Goal: Information Seeking & Learning: Learn about a topic

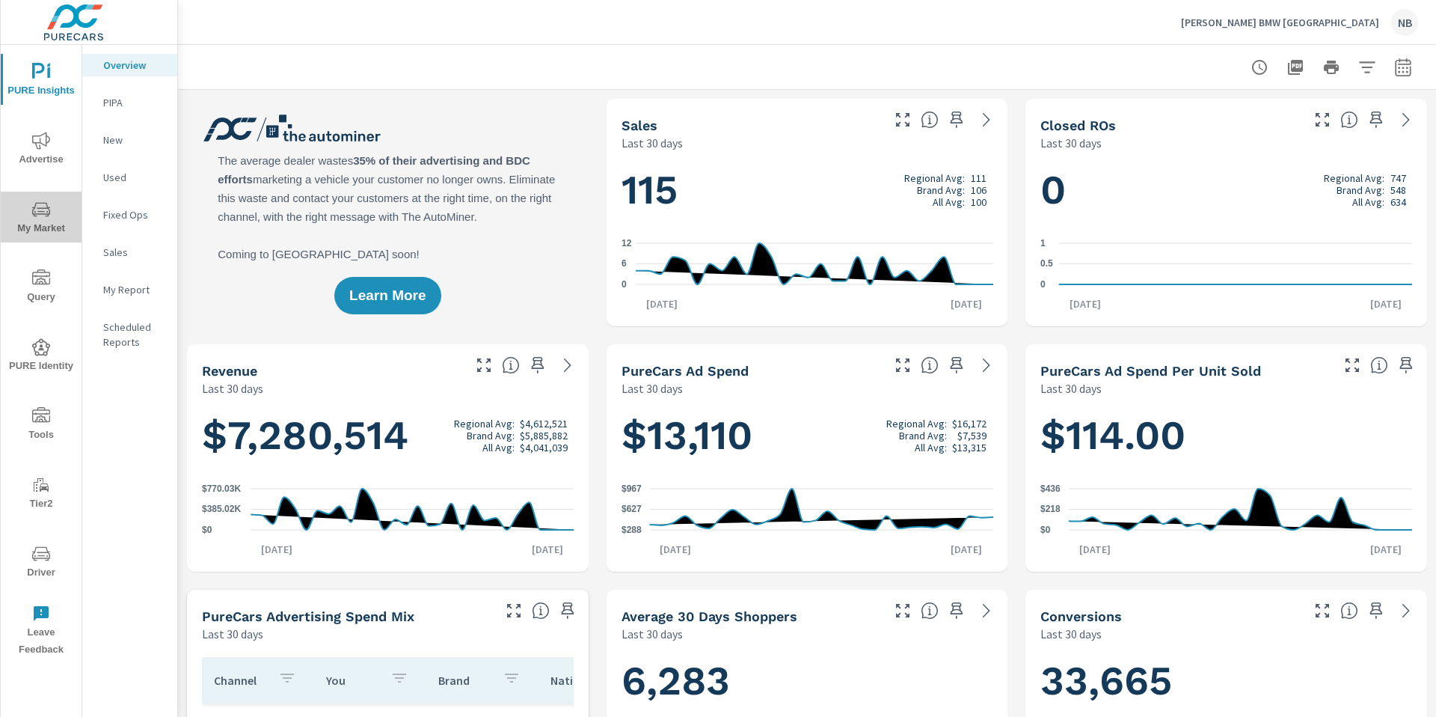
click at [53, 215] on span "My Market" at bounding box center [41, 218] width 72 height 37
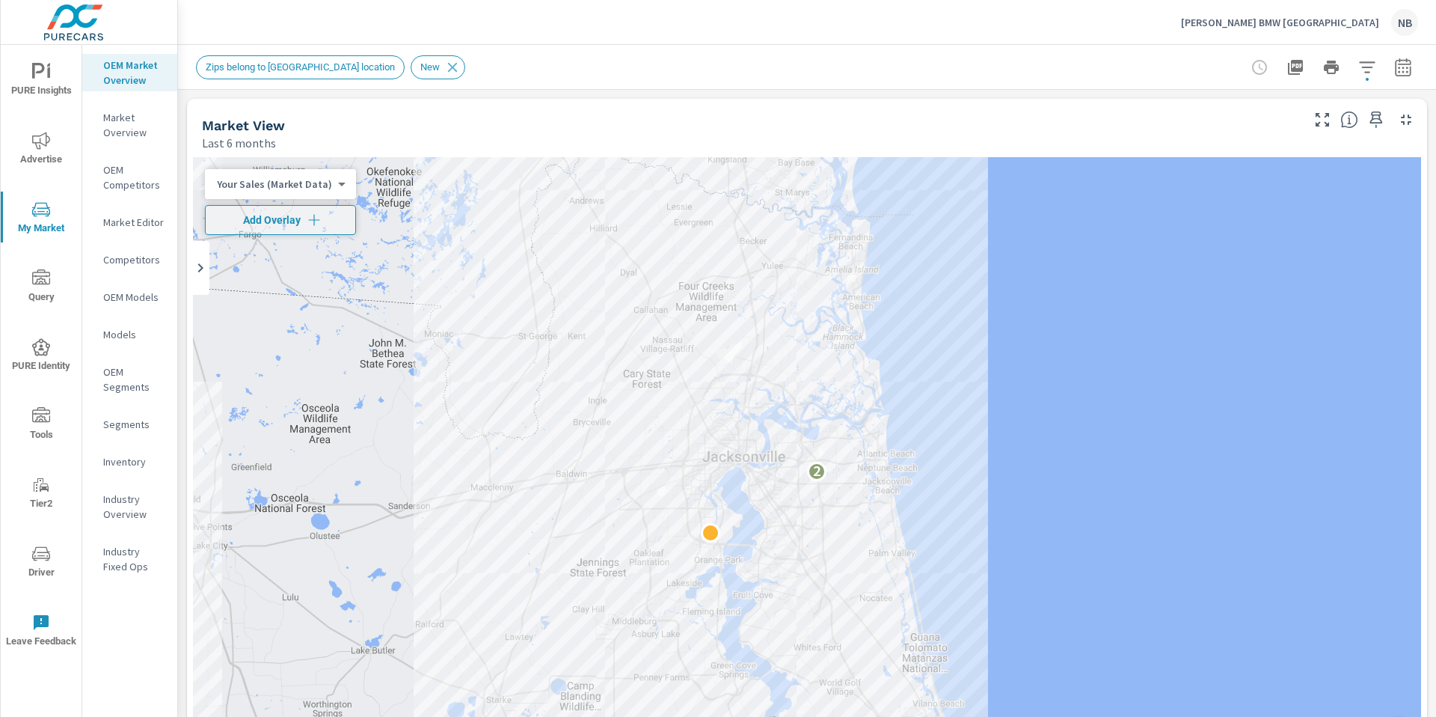
click at [1421, 133] on div "Market View Last 6 months" at bounding box center [807, 125] width 1240 height 52
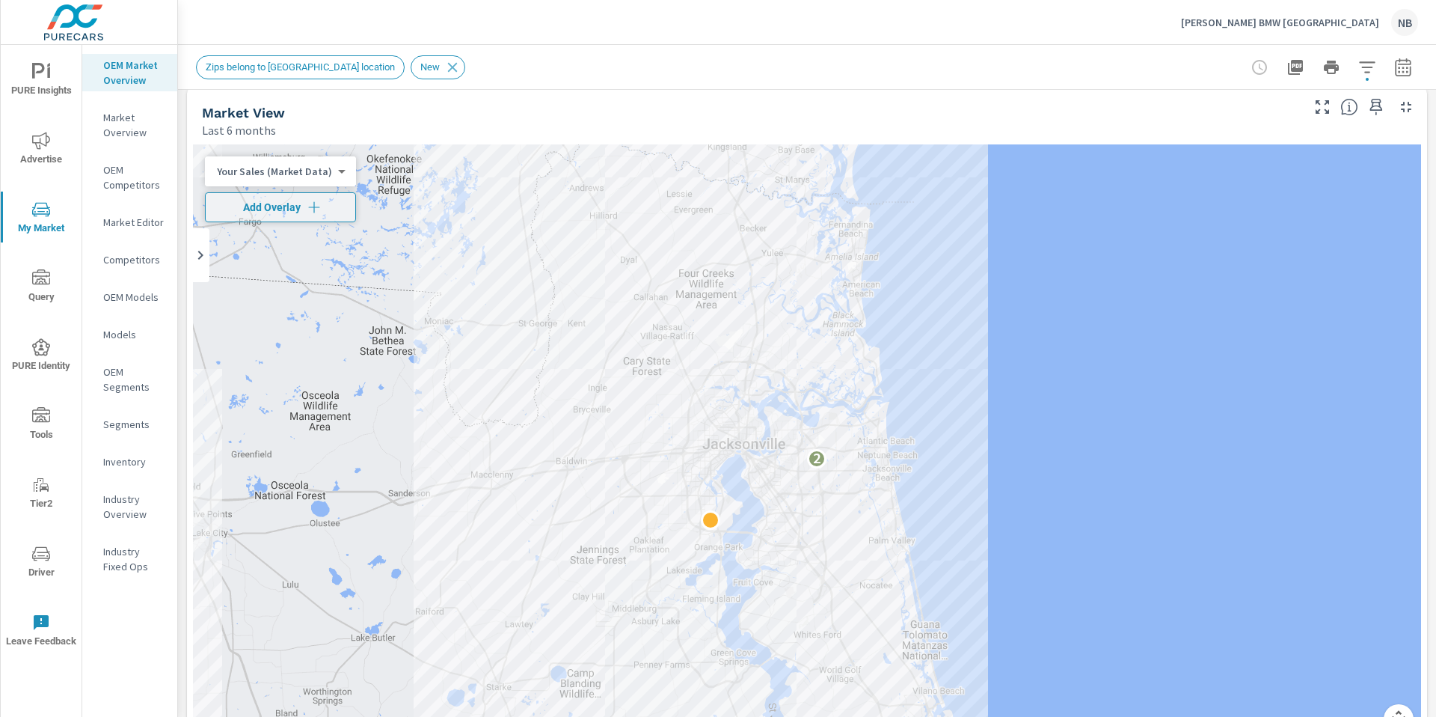
drag, startPoint x: 1019, startPoint y: 103, endPoint x: 1226, endPoint y: 101, distance: 207.2
click at [1022, 102] on div "Market View Last 6 months" at bounding box center [745, 112] width 1117 height 53
click at [1402, 69] on icon "button" at bounding box center [1403, 67] width 18 height 18
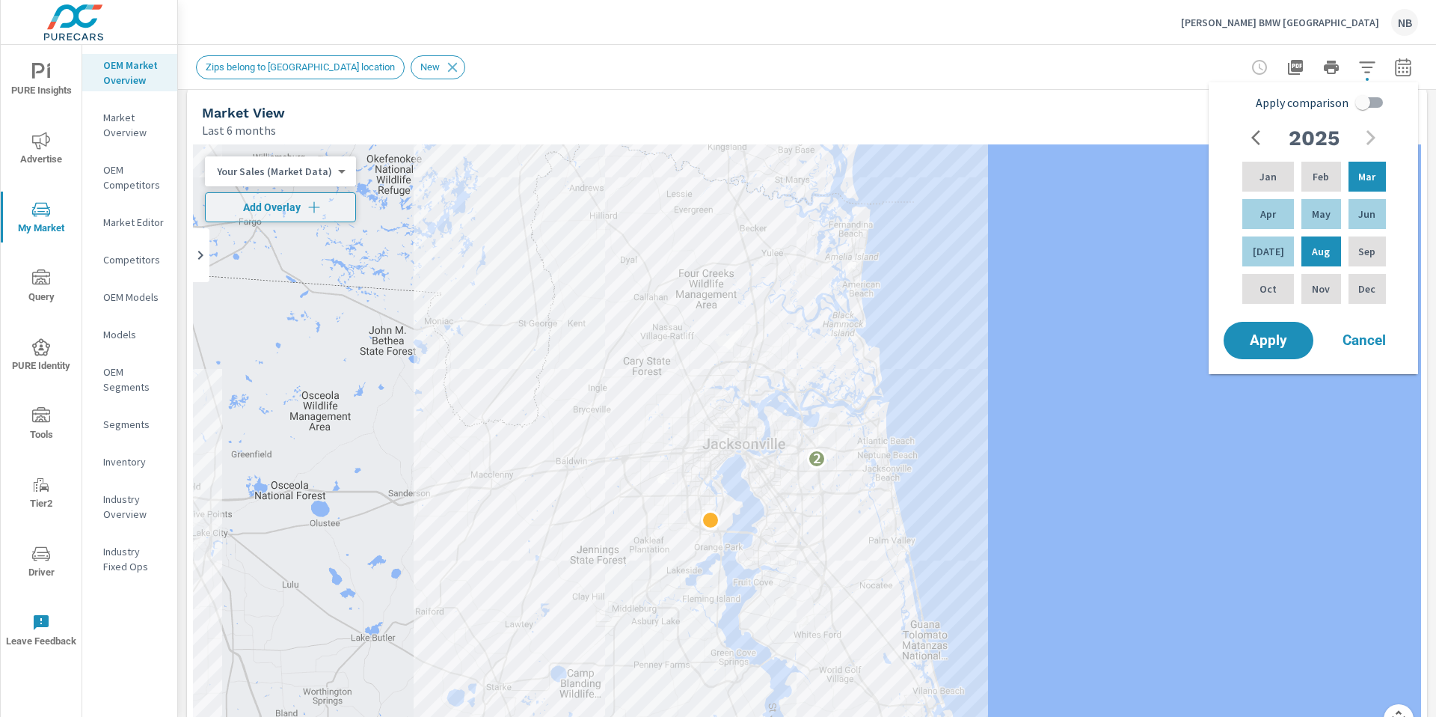
click at [1366, 103] on input "Apply comparison" at bounding box center [1362, 102] width 85 height 28
checkbox input "true"
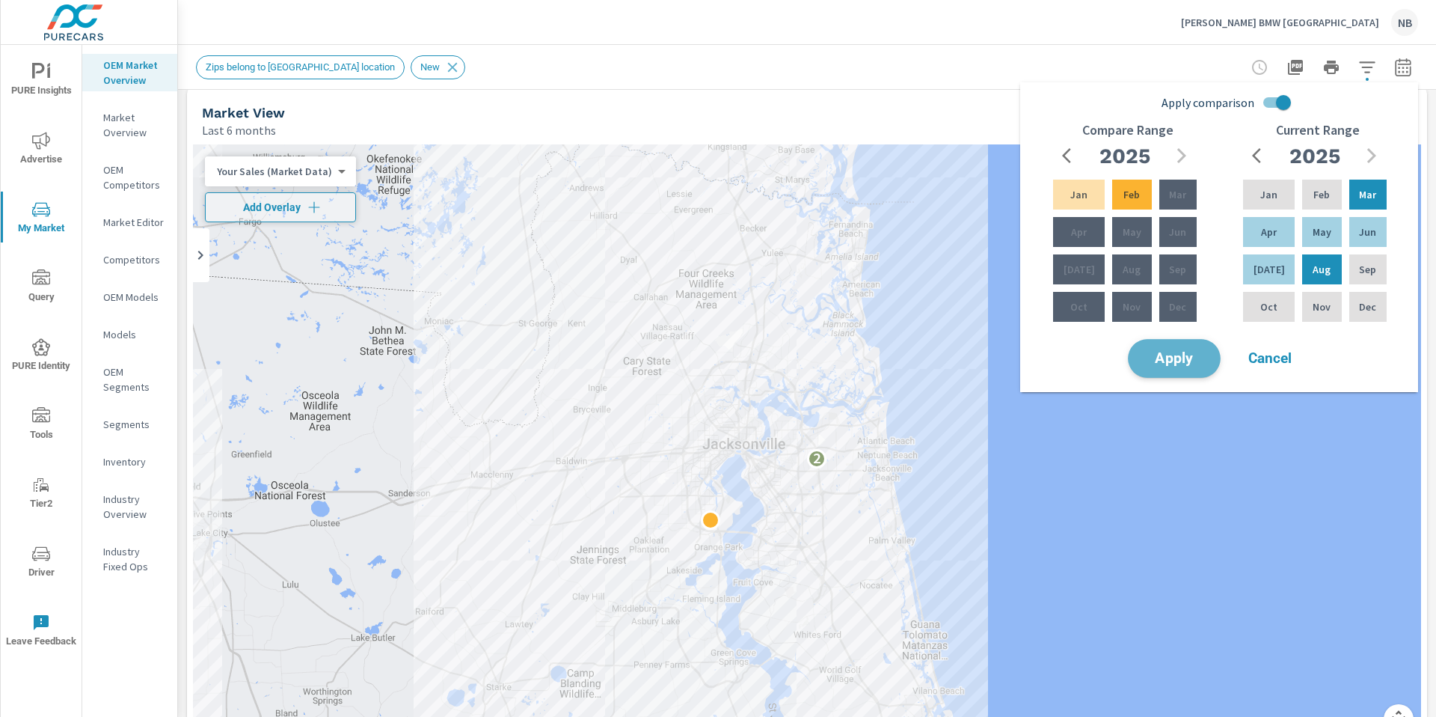
click at [1196, 363] on button "Apply" at bounding box center [1174, 358] width 93 height 39
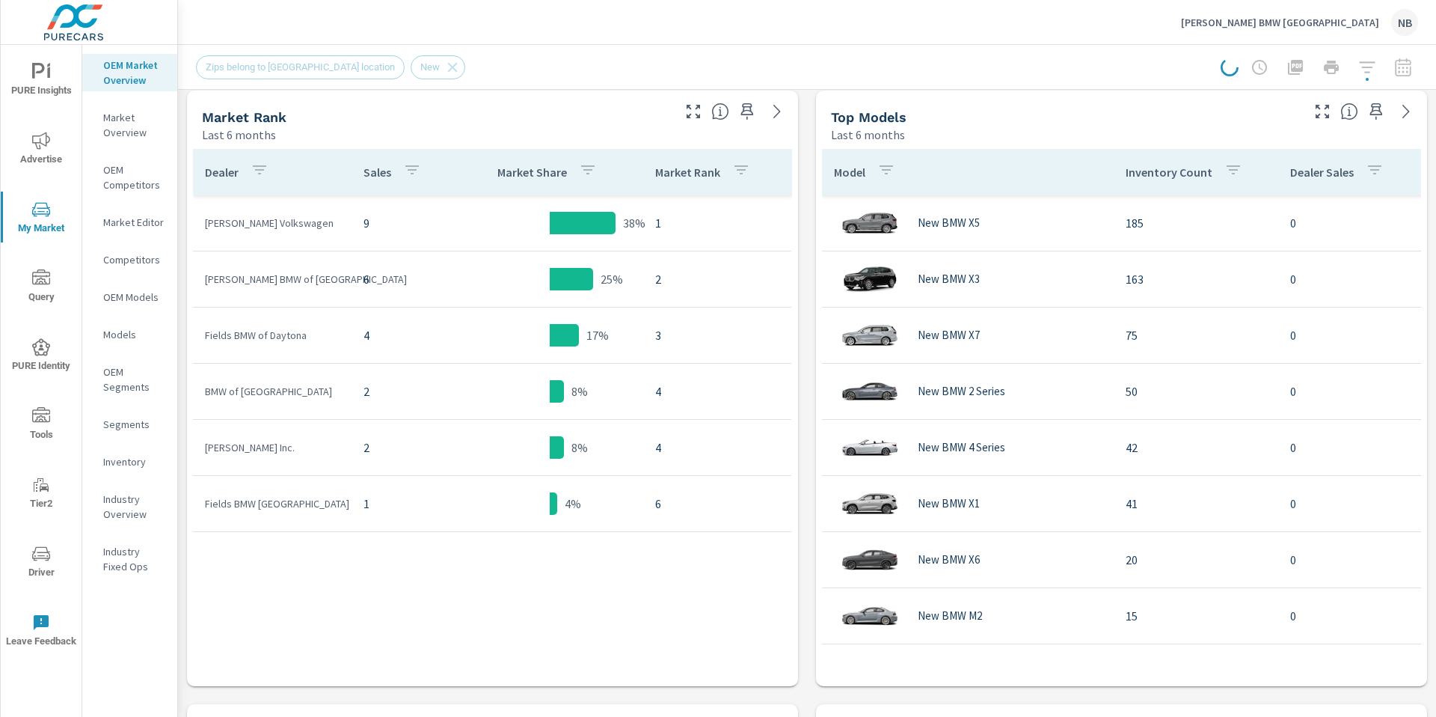
scroll to position [746, 0]
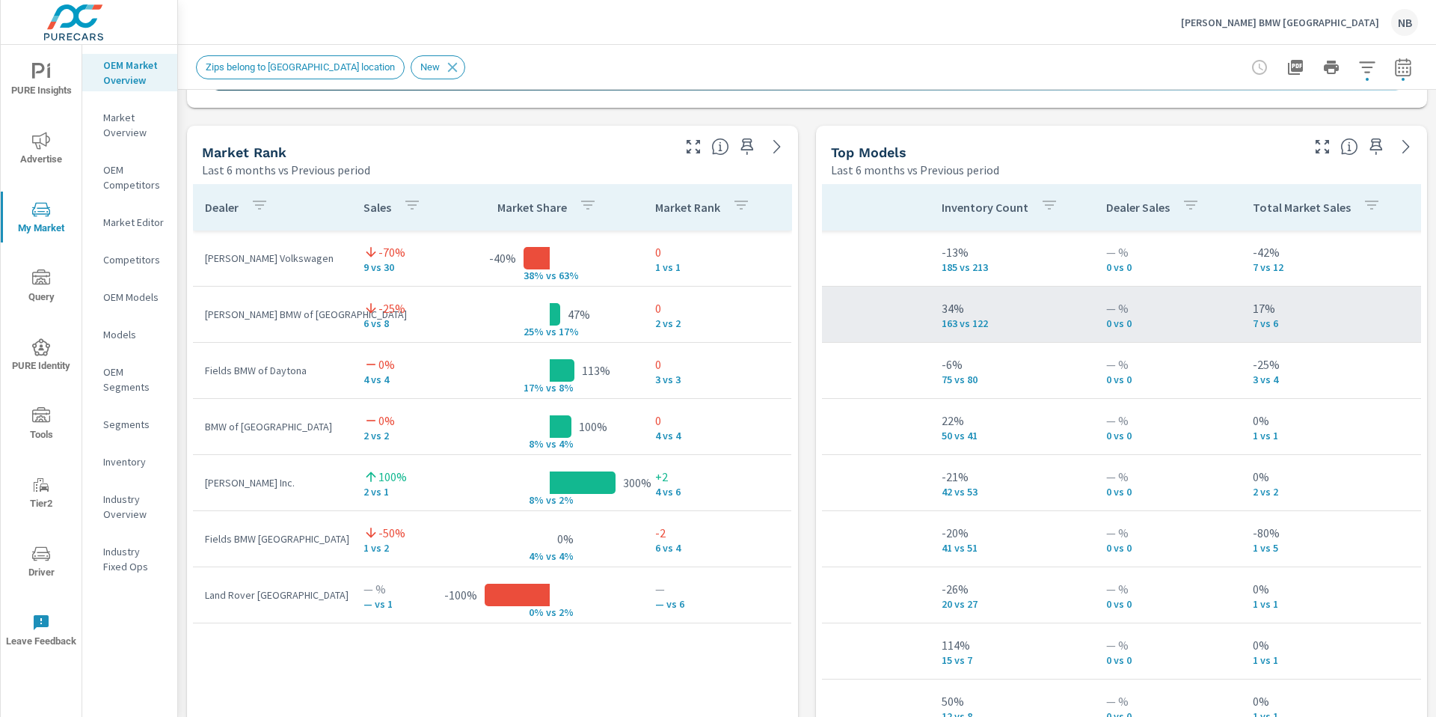
scroll to position [0, 185]
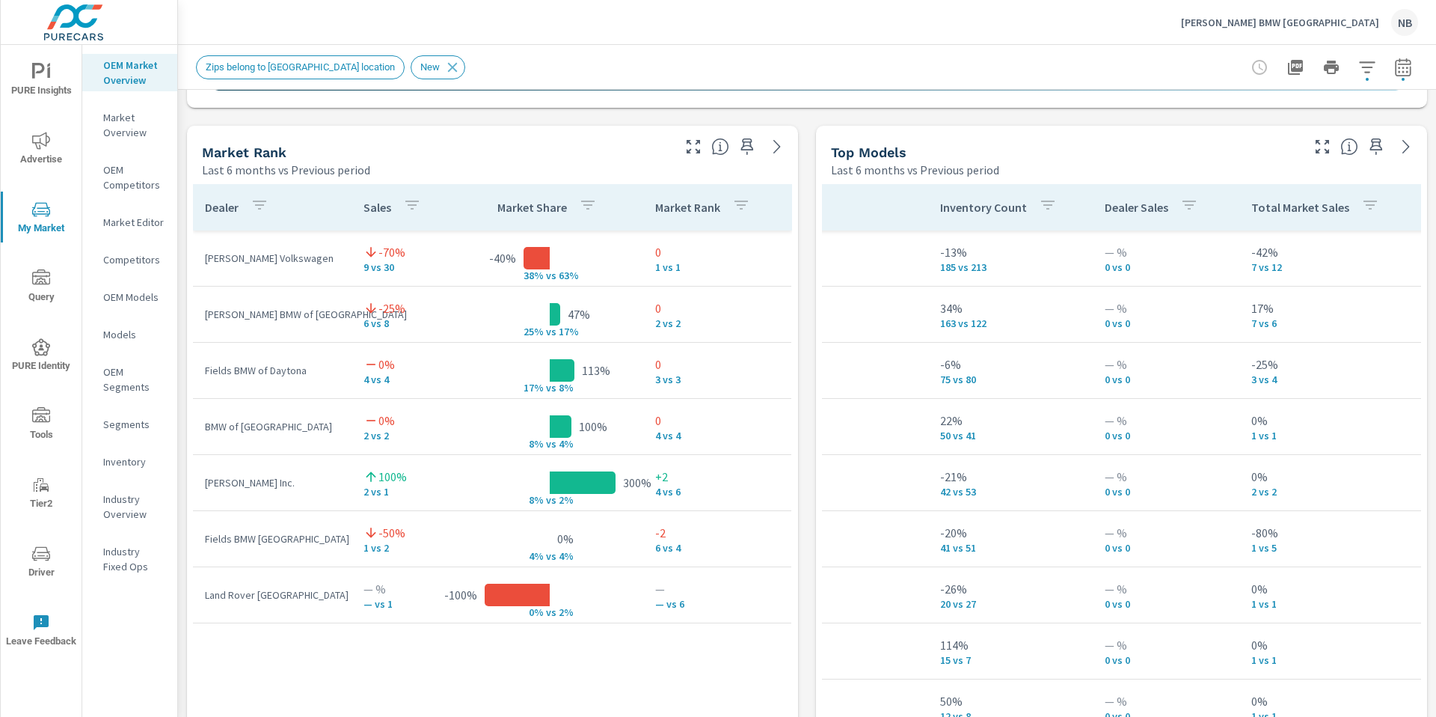
scroll to position [0, 185]
click at [128, 261] on p "Competitors" at bounding box center [134, 259] width 62 height 15
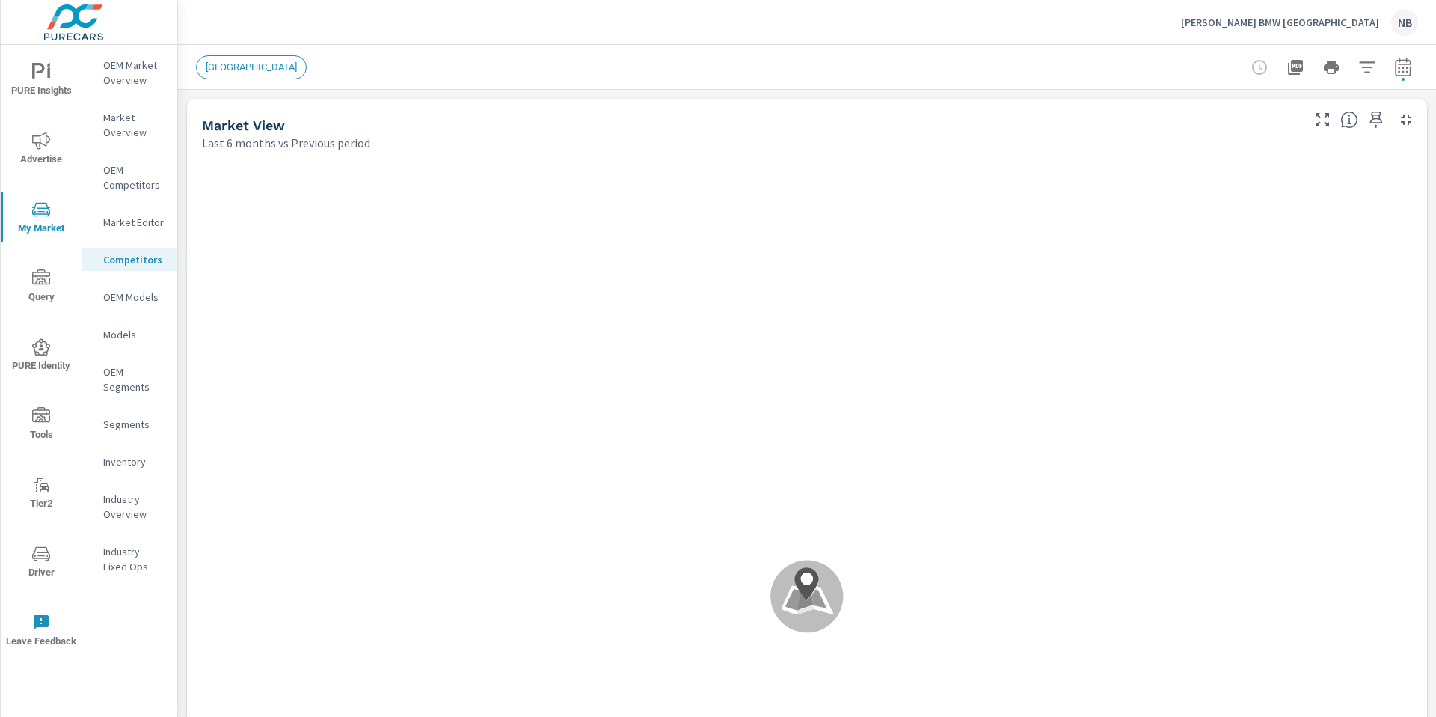
click at [1372, 67] on icon "button" at bounding box center [1367, 67] width 18 height 18
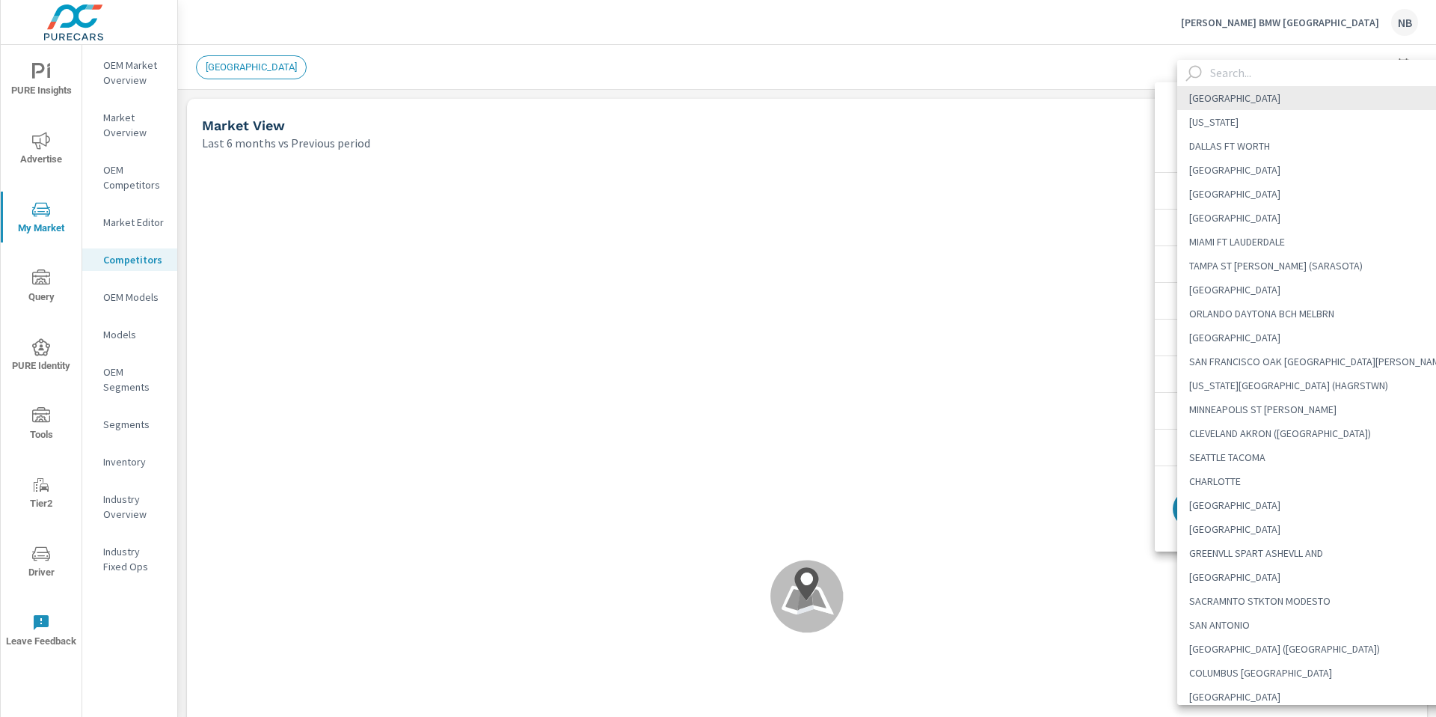
click at [1285, 129] on body "PURE Insights Advertise My Market Query PURE Identity Tools Tier2 Driver Leave …" at bounding box center [718, 358] width 1436 height 717
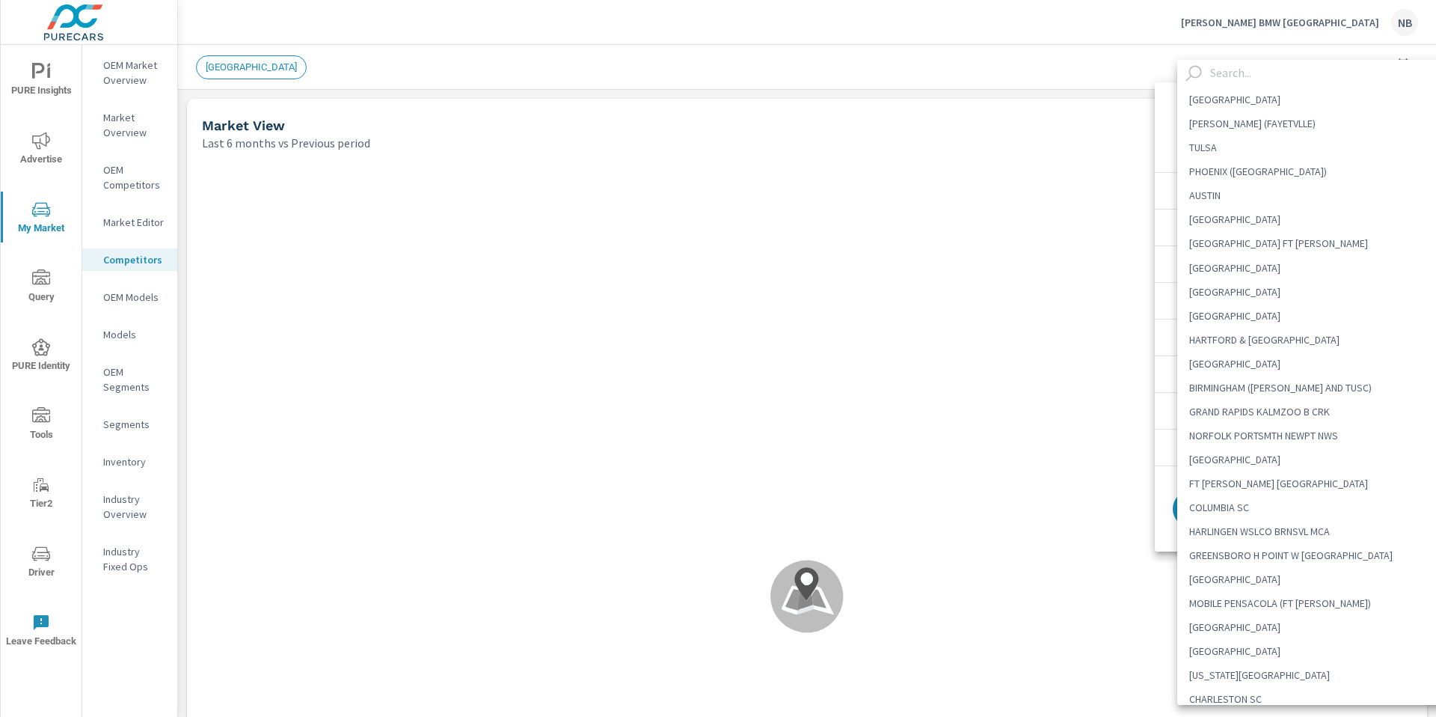
scroll to position [601, 0]
click at [1251, 290] on li "JACKSONVILLE" at bounding box center [1318, 288] width 283 height 24
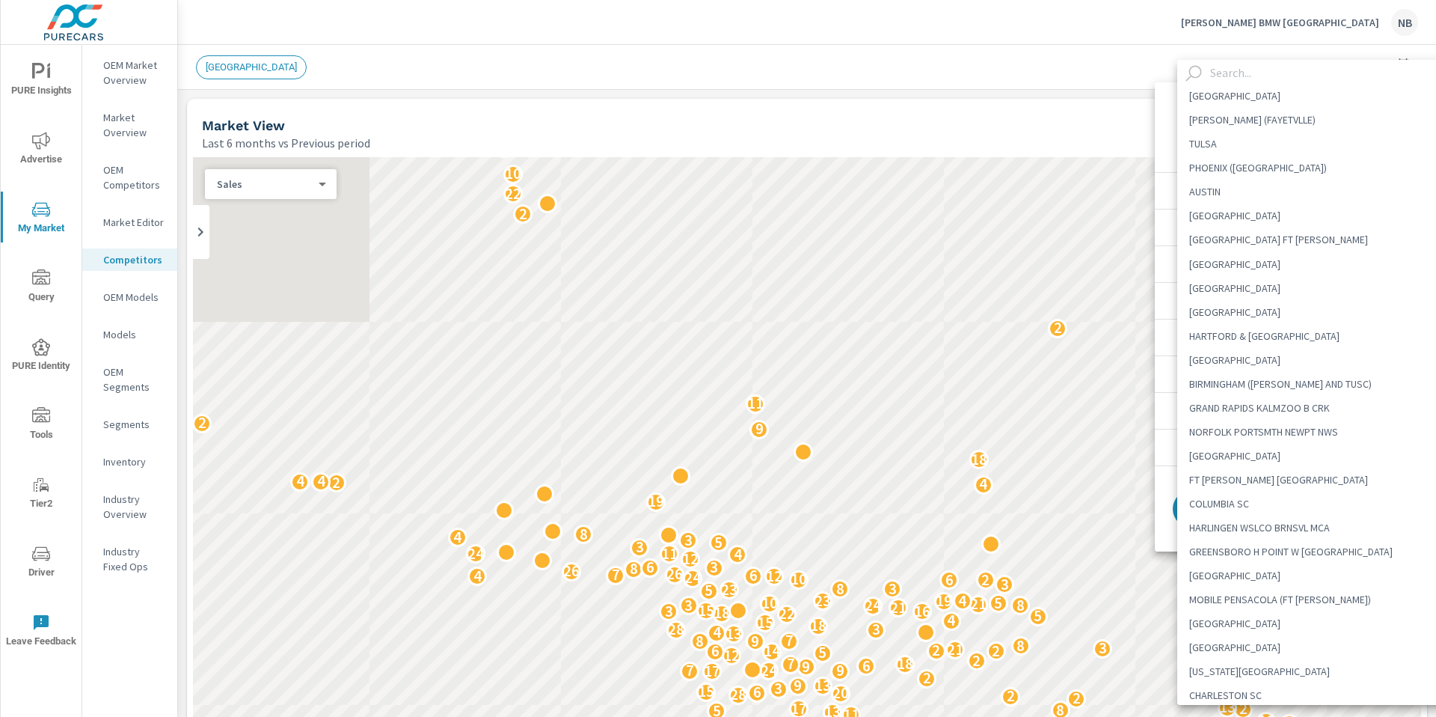
type Area "JACKSONVILLE"
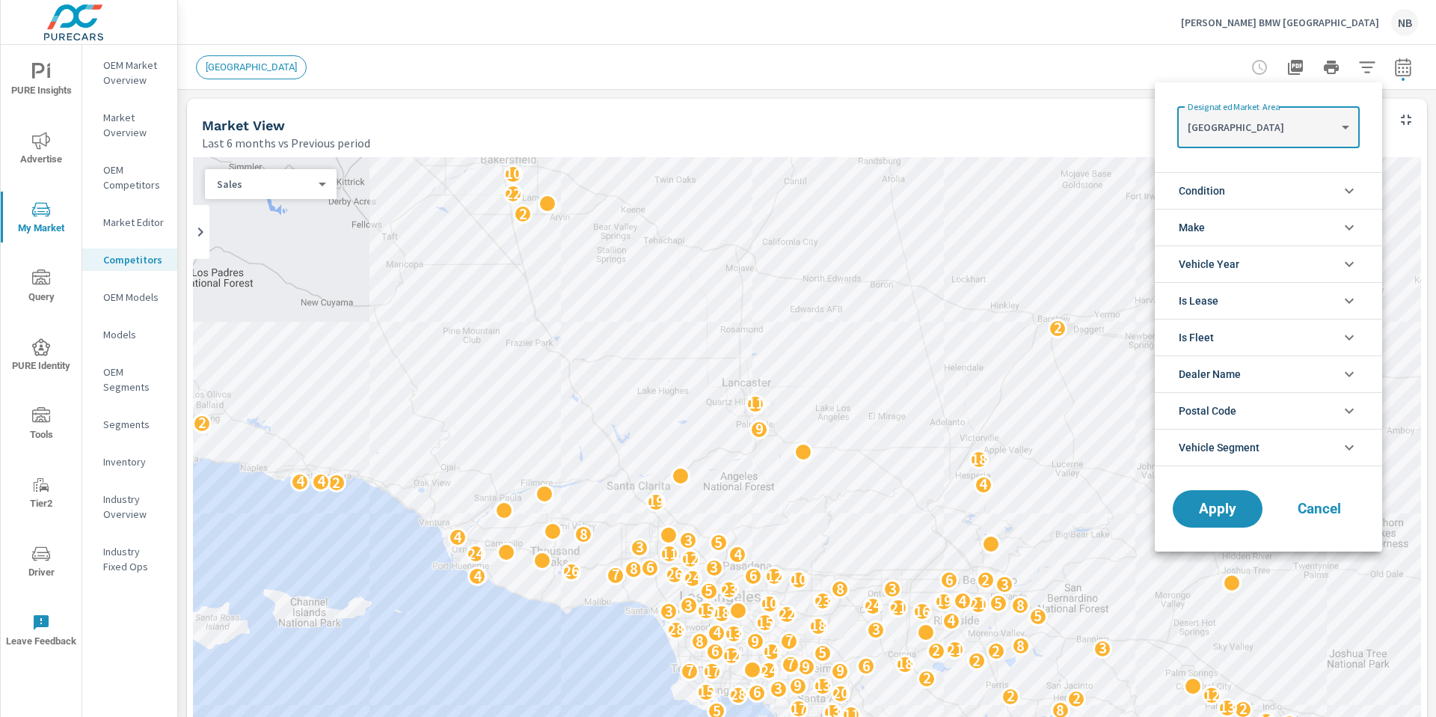
click at [1238, 222] on li "Make" at bounding box center [1268, 227] width 227 height 37
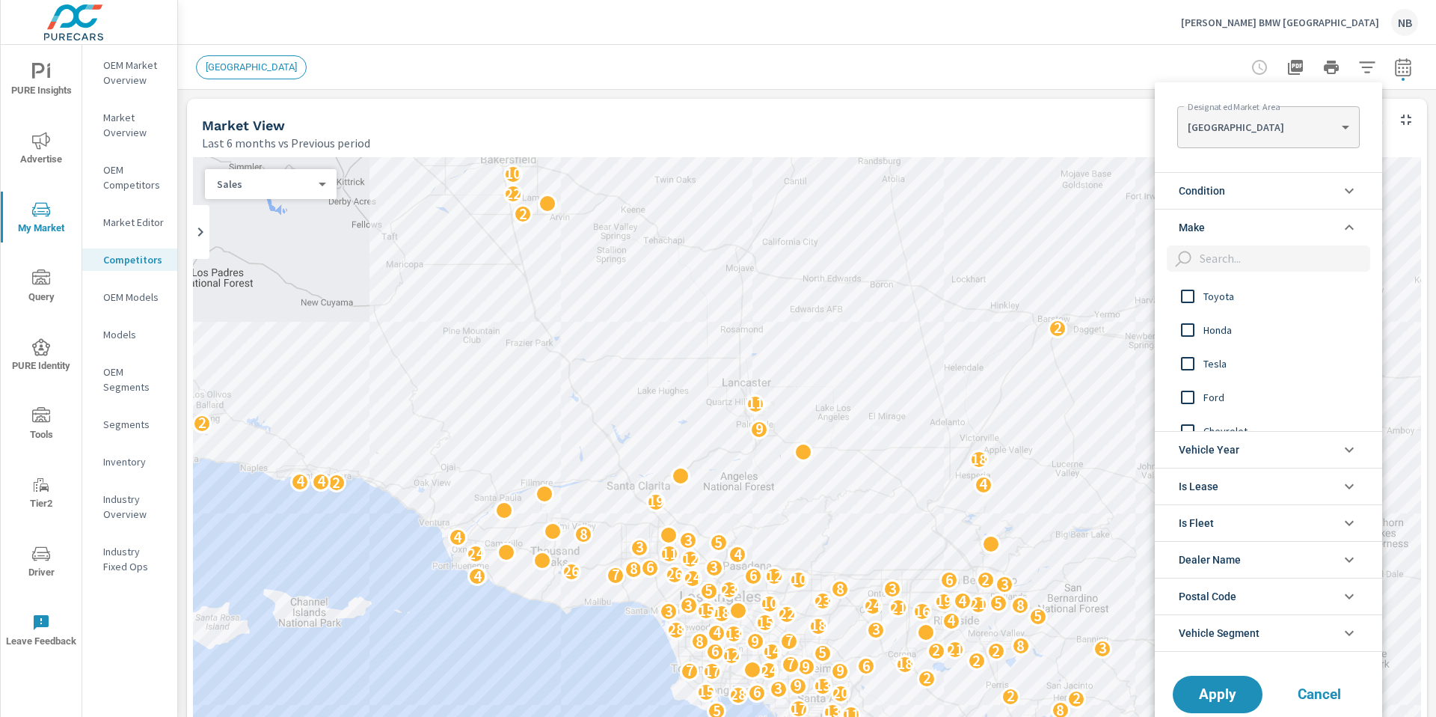
click at [1210, 176] on span "Condition" at bounding box center [1202, 191] width 46 height 36
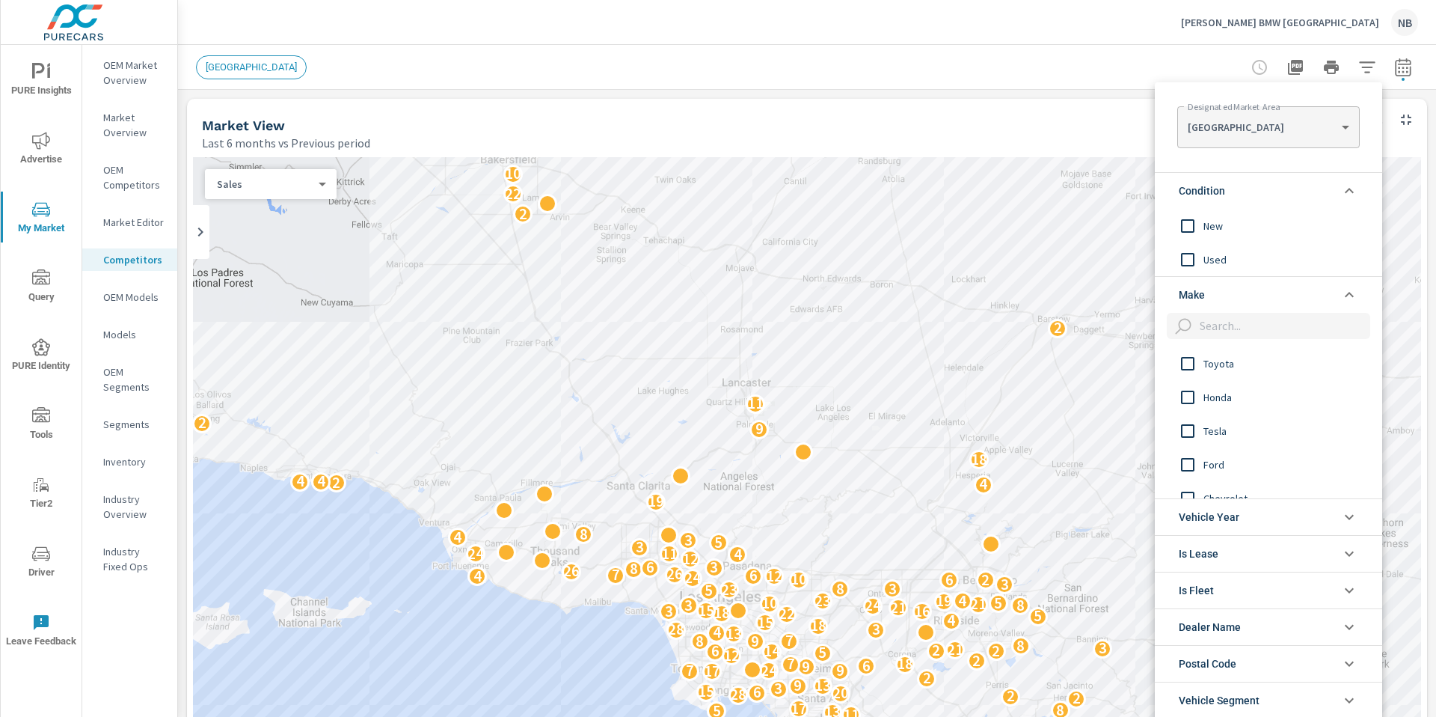
click at [103, 127] on div at bounding box center [718, 358] width 1436 height 717
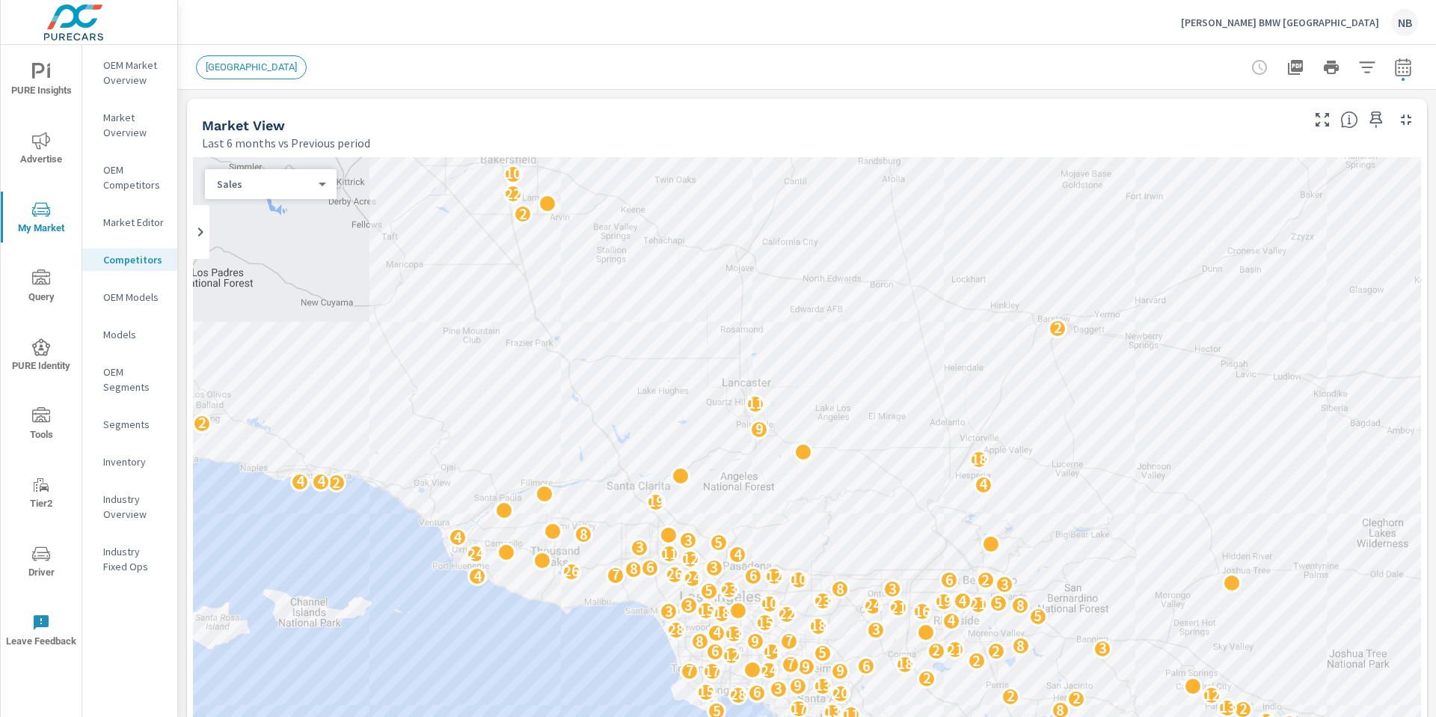
click at [118, 129] on p "Market Overview" at bounding box center [134, 125] width 62 height 30
click at [141, 66] on p "OEM Market Overview" at bounding box center [134, 73] width 62 height 30
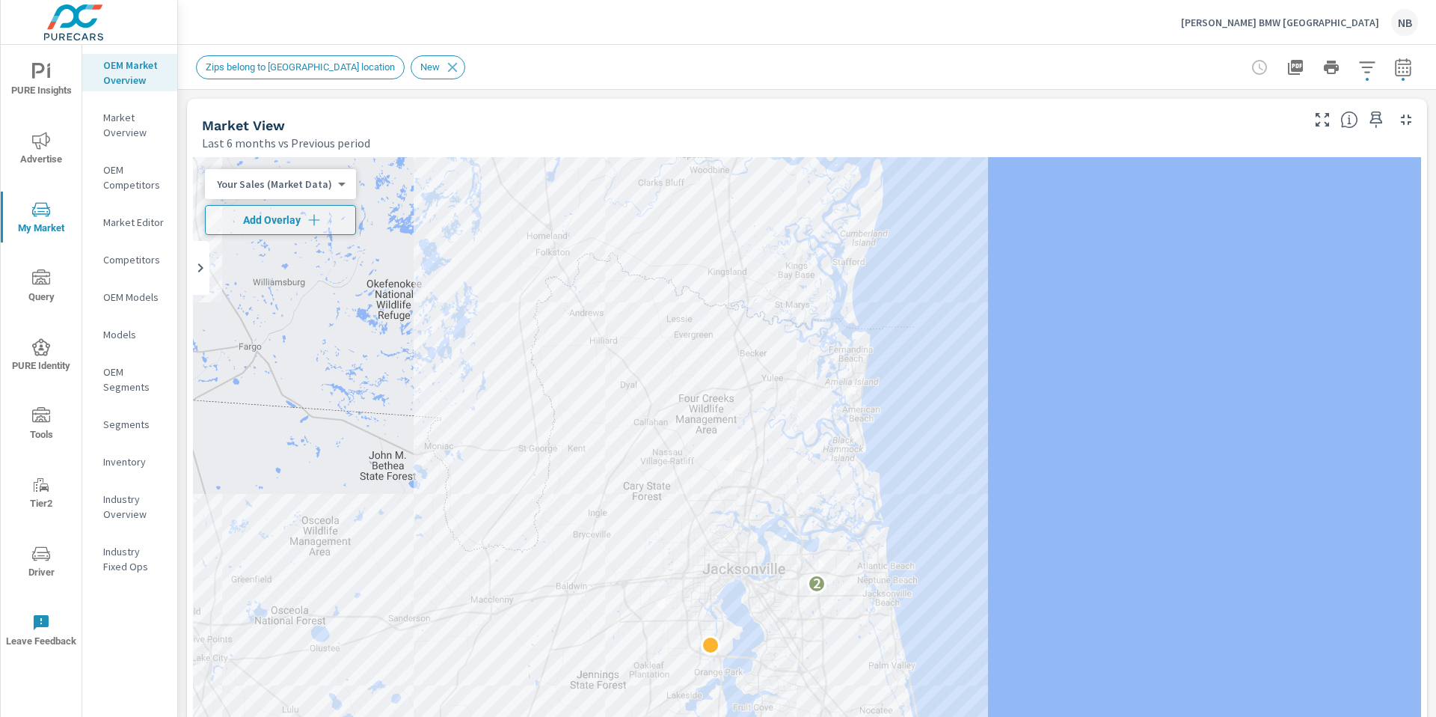
click at [1434, 141] on div "Market Overview Tom Bush BMW Jacksonville Report date range: Mar 01, 2025 - Aug…" at bounding box center [807, 381] width 1258 height 672
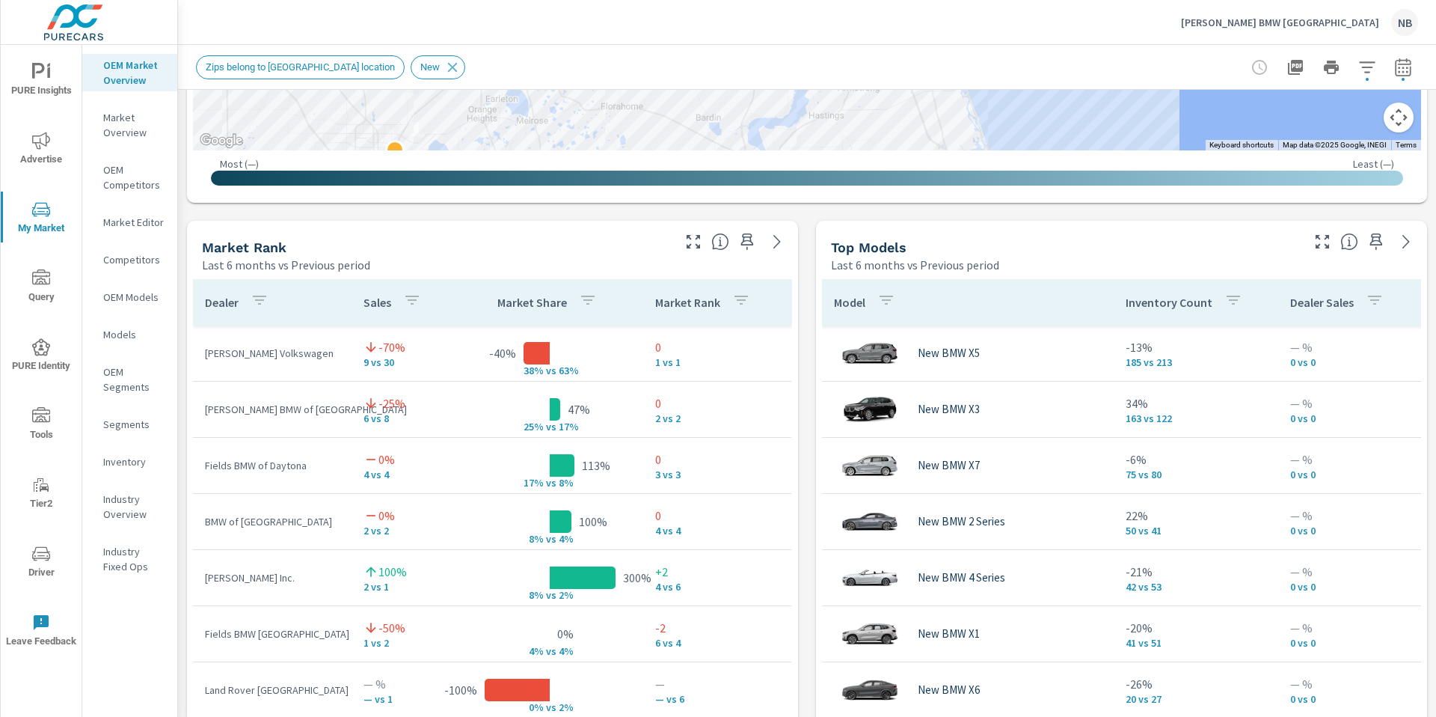
scroll to position [855, 0]
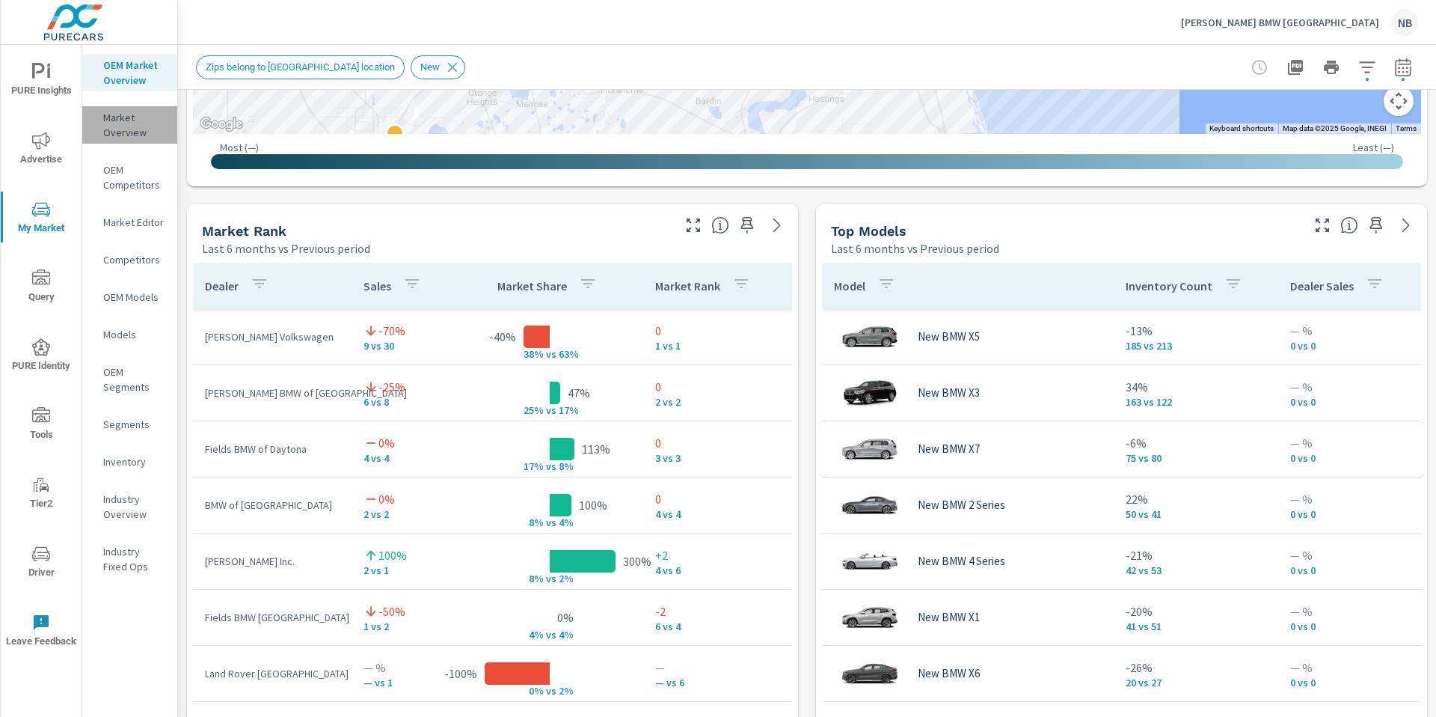
click at [117, 135] on p "Market Overview" at bounding box center [134, 125] width 62 height 30
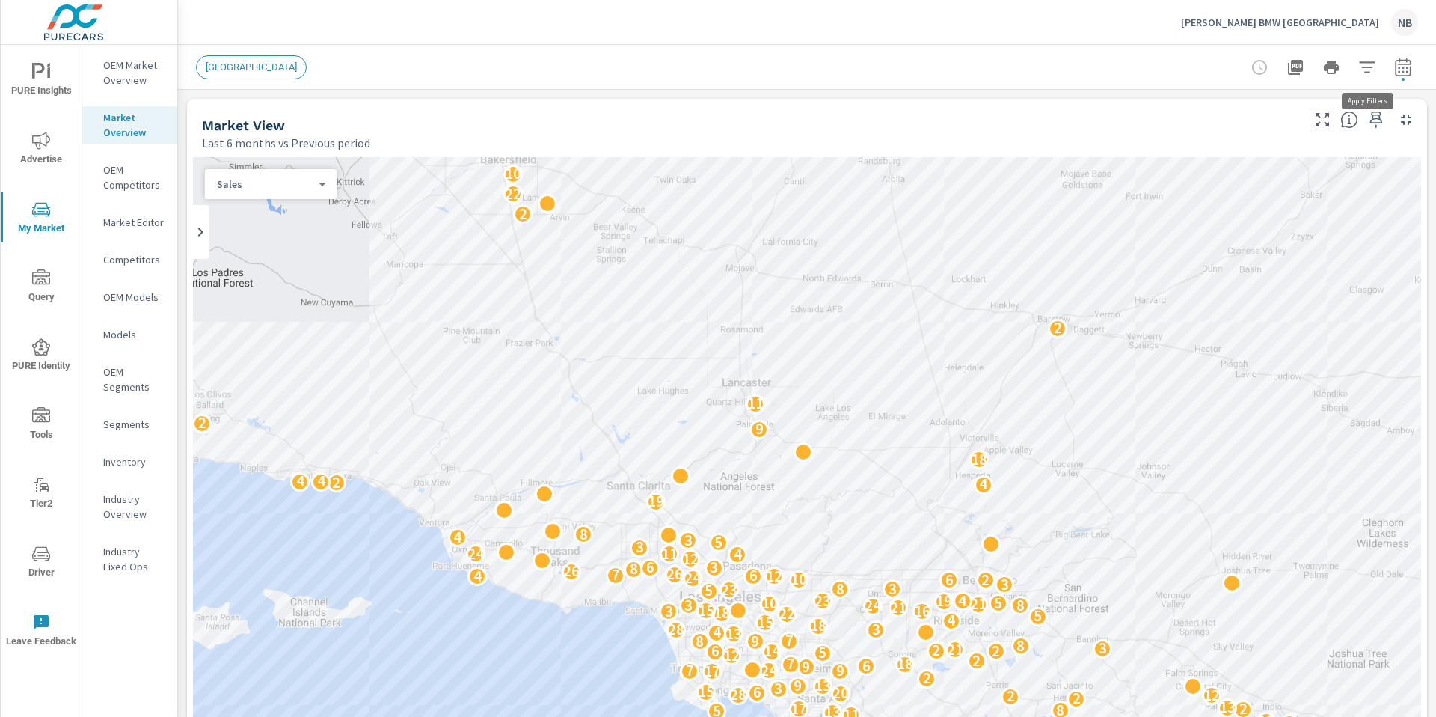
click at [1373, 70] on icon "button" at bounding box center [1367, 67] width 18 height 18
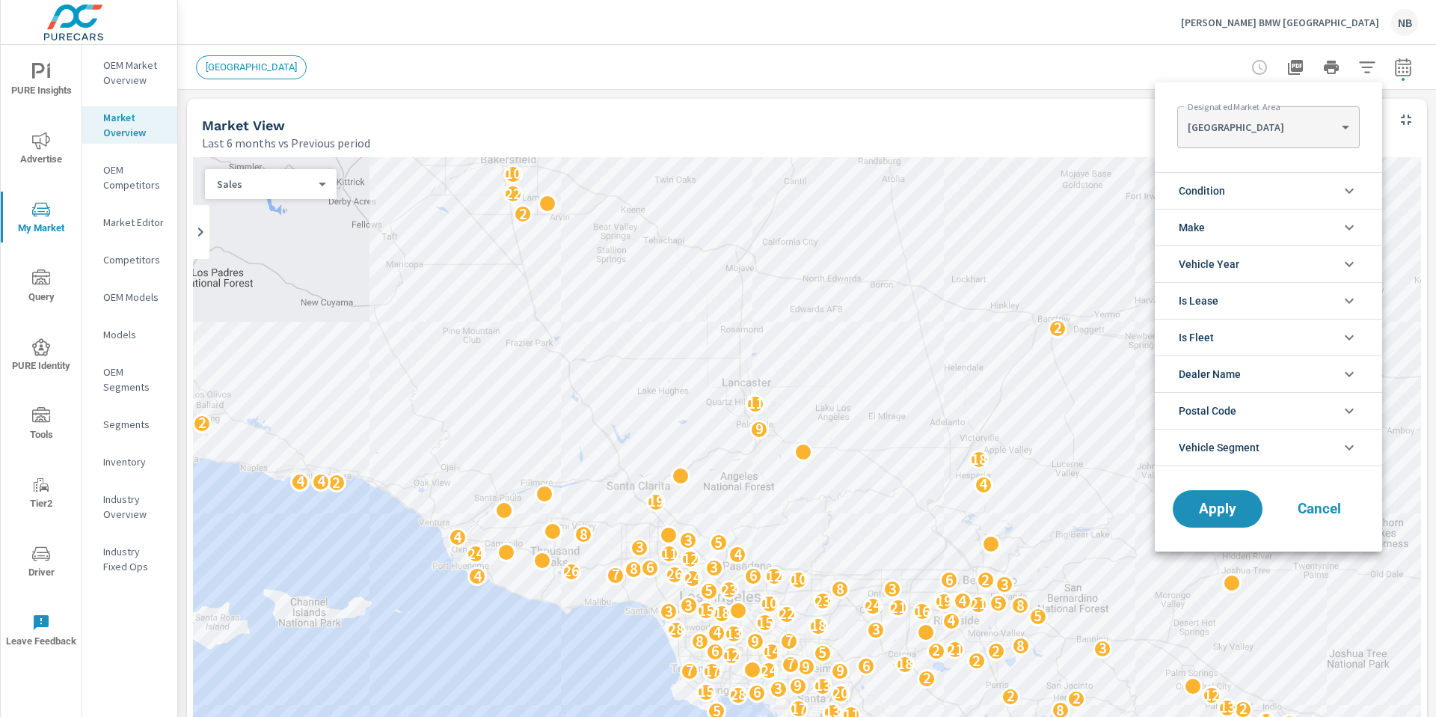
click at [1268, 123] on body "PURE Insights Advertise My Market Query PURE Identity Tools Tier2 Driver Leave …" at bounding box center [718, 358] width 1436 height 717
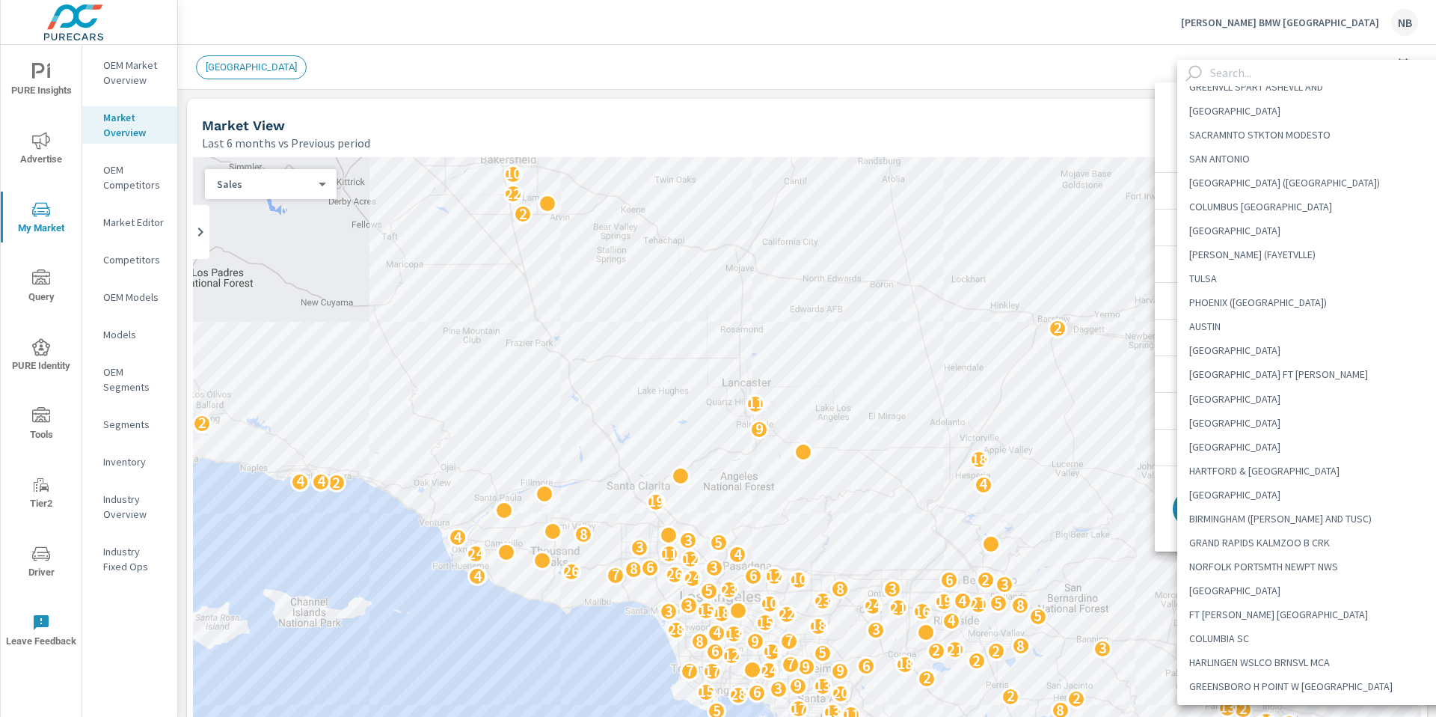
scroll to position [472, 0]
click at [1253, 413] on li "JACKSONVILLE" at bounding box center [1318, 417] width 283 height 24
type Area "JACKSONVILLE"
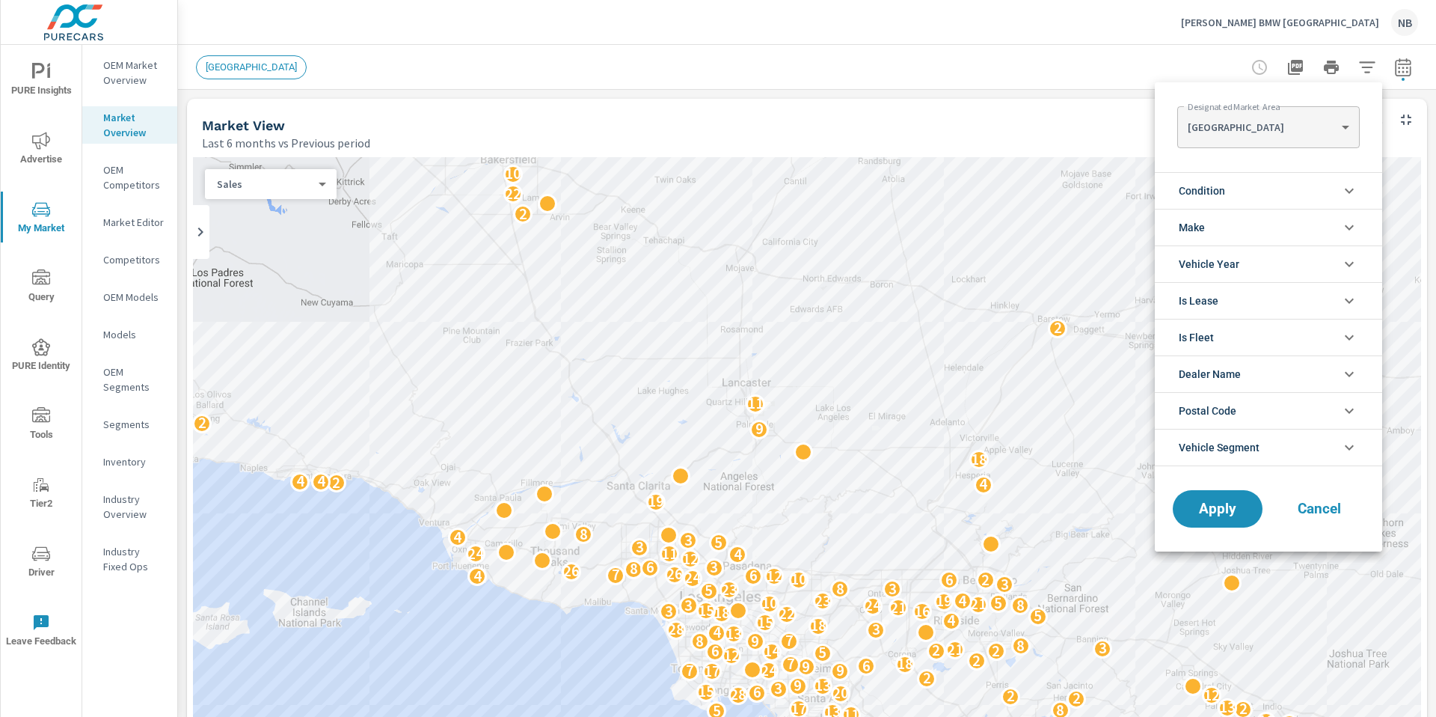
click at [1239, 218] on li "Make" at bounding box center [1268, 227] width 227 height 37
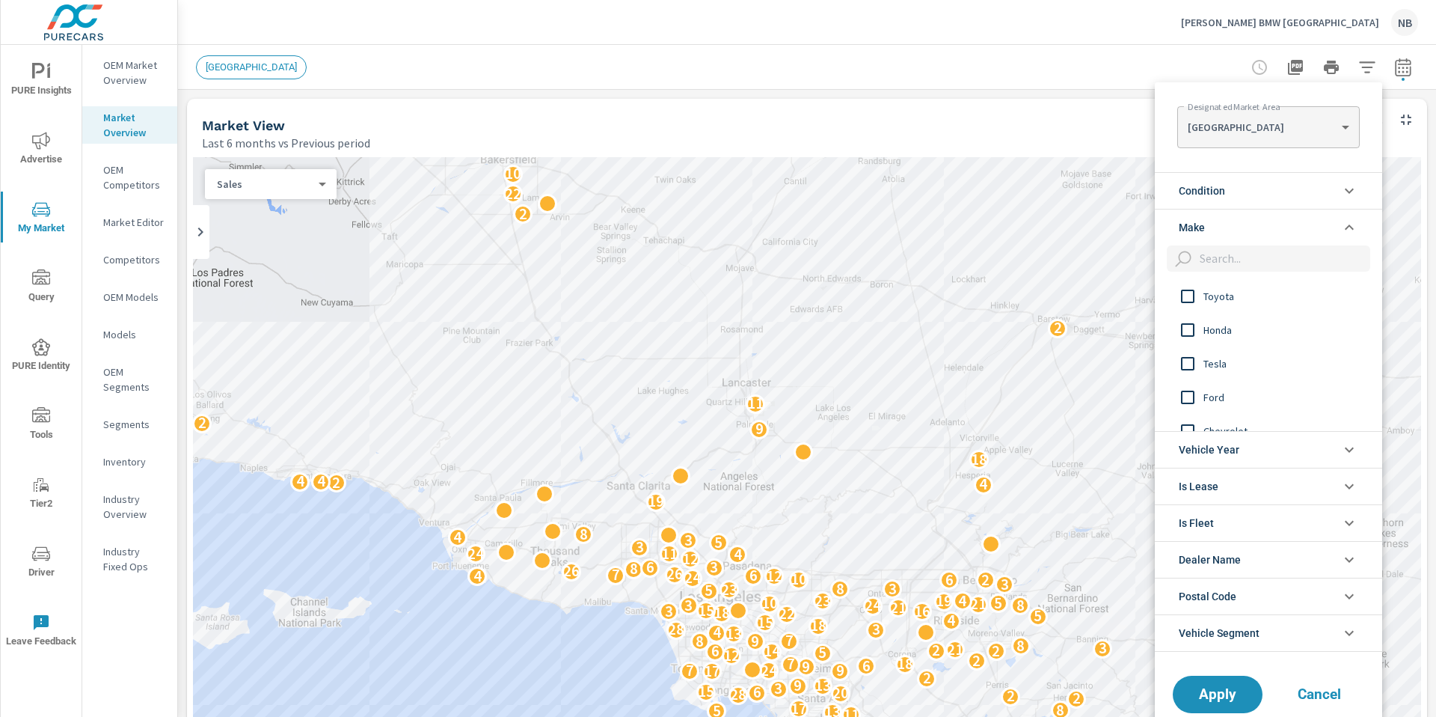
click at [1239, 196] on li "Condition" at bounding box center [1268, 190] width 227 height 37
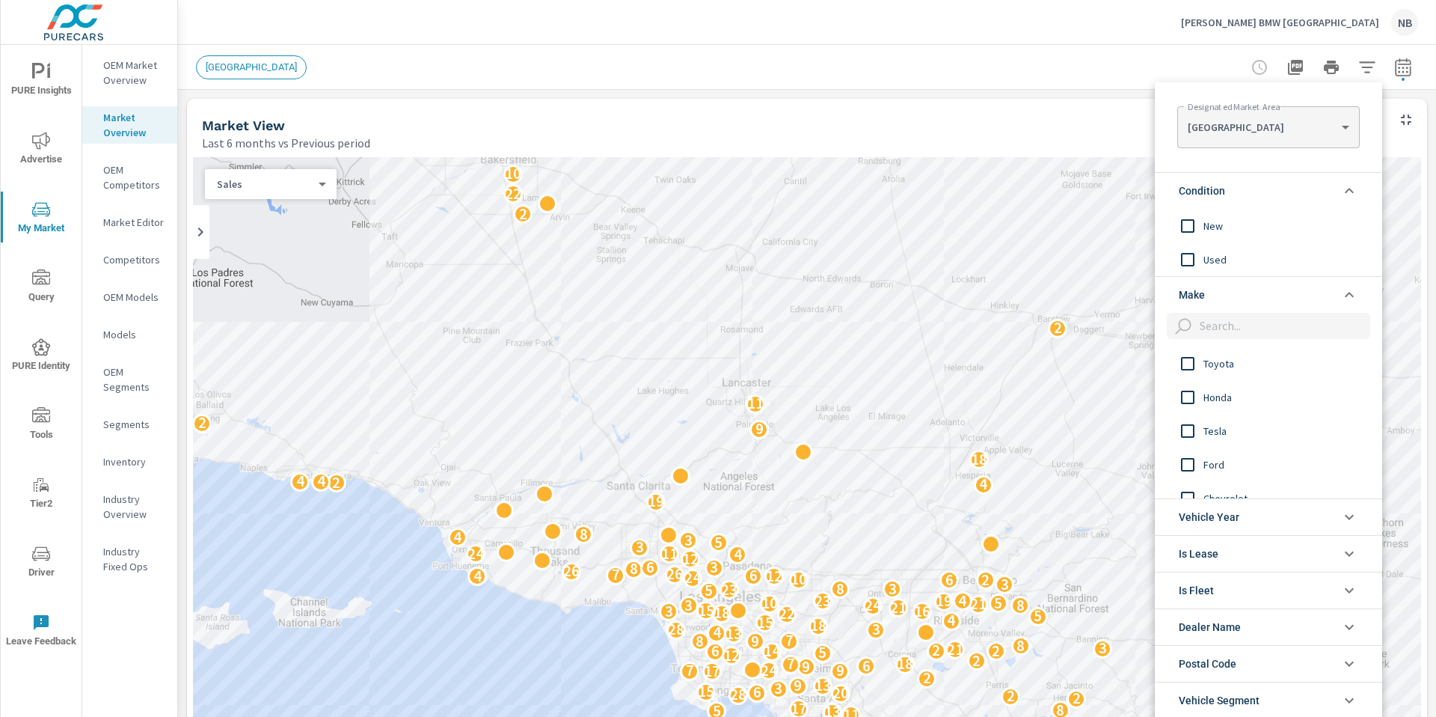
click at [1219, 218] on span "New" at bounding box center [1285, 226] width 164 height 18
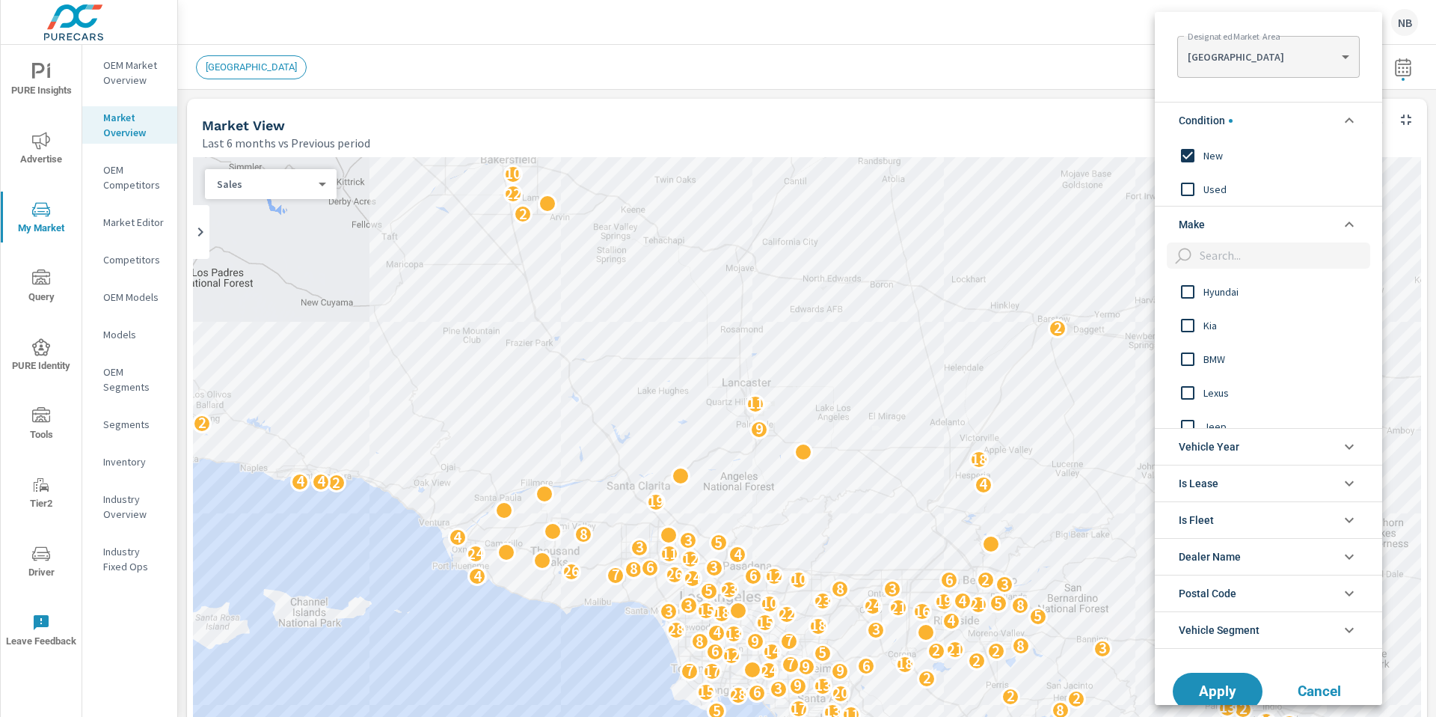
scroll to position [249, 0]
click at [1229, 254] on input "filter options" at bounding box center [1282, 255] width 177 height 26
click at [1214, 348] on span "BMW" at bounding box center [1285, 347] width 164 height 18
drag, startPoint x: 1221, startPoint y: 696, endPoint x: 1246, endPoint y: 692, distance: 25.8
click at [1223, 697] on span "Apply" at bounding box center [1217, 691] width 61 height 14
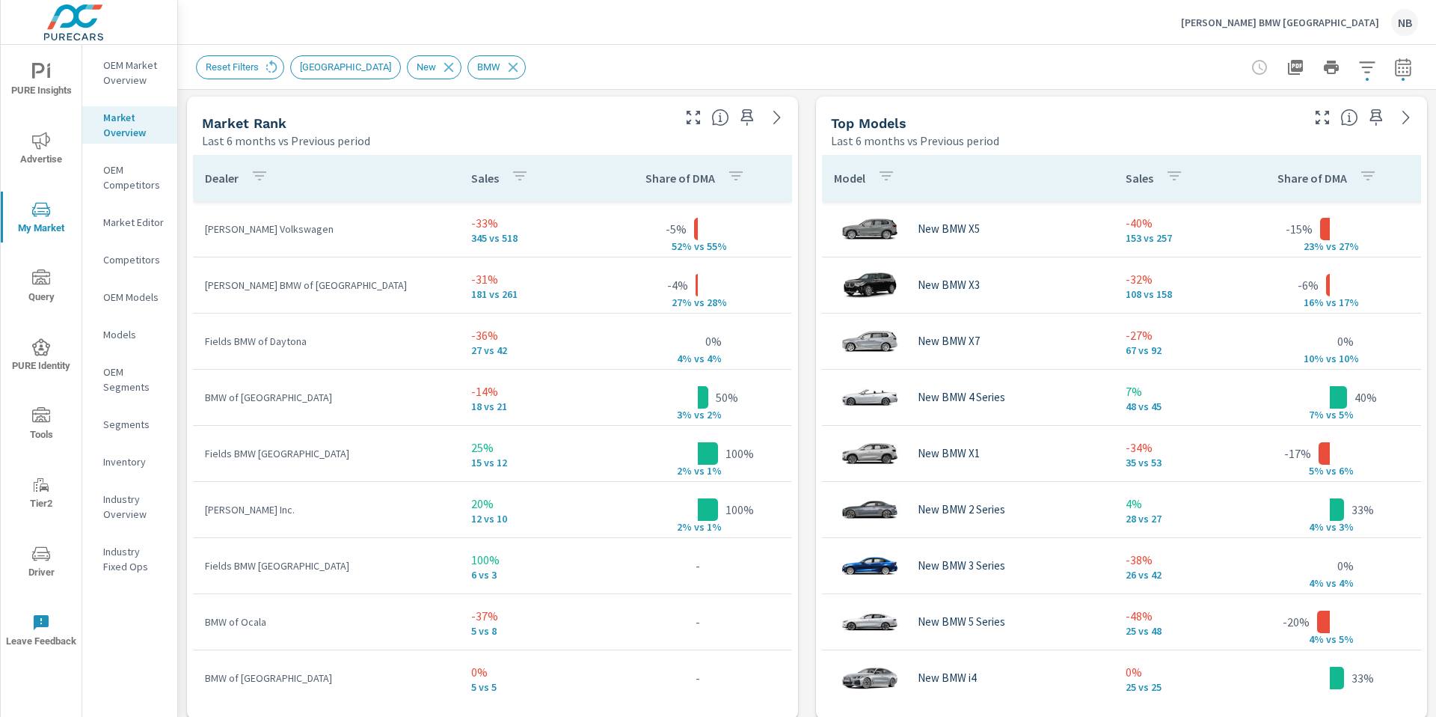
scroll to position [966, 0]
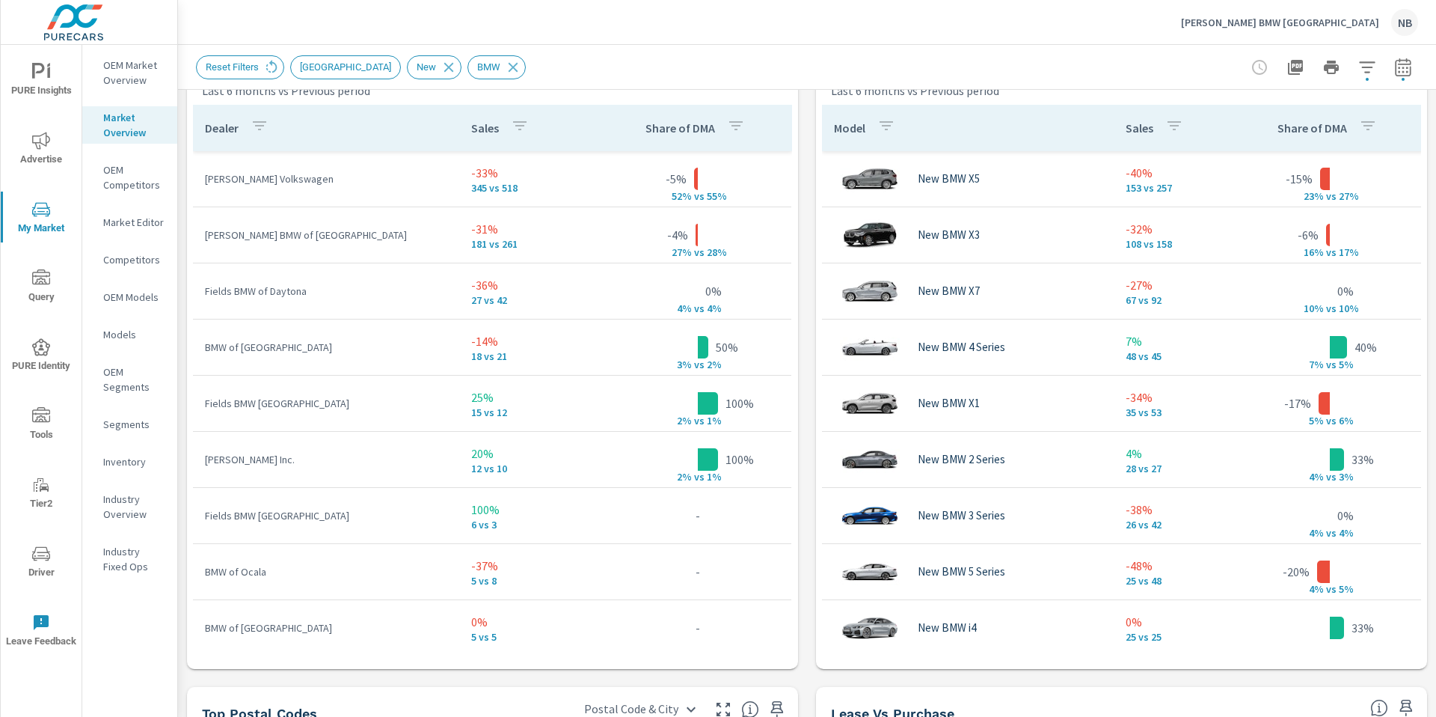
scroll to position [1014, 0]
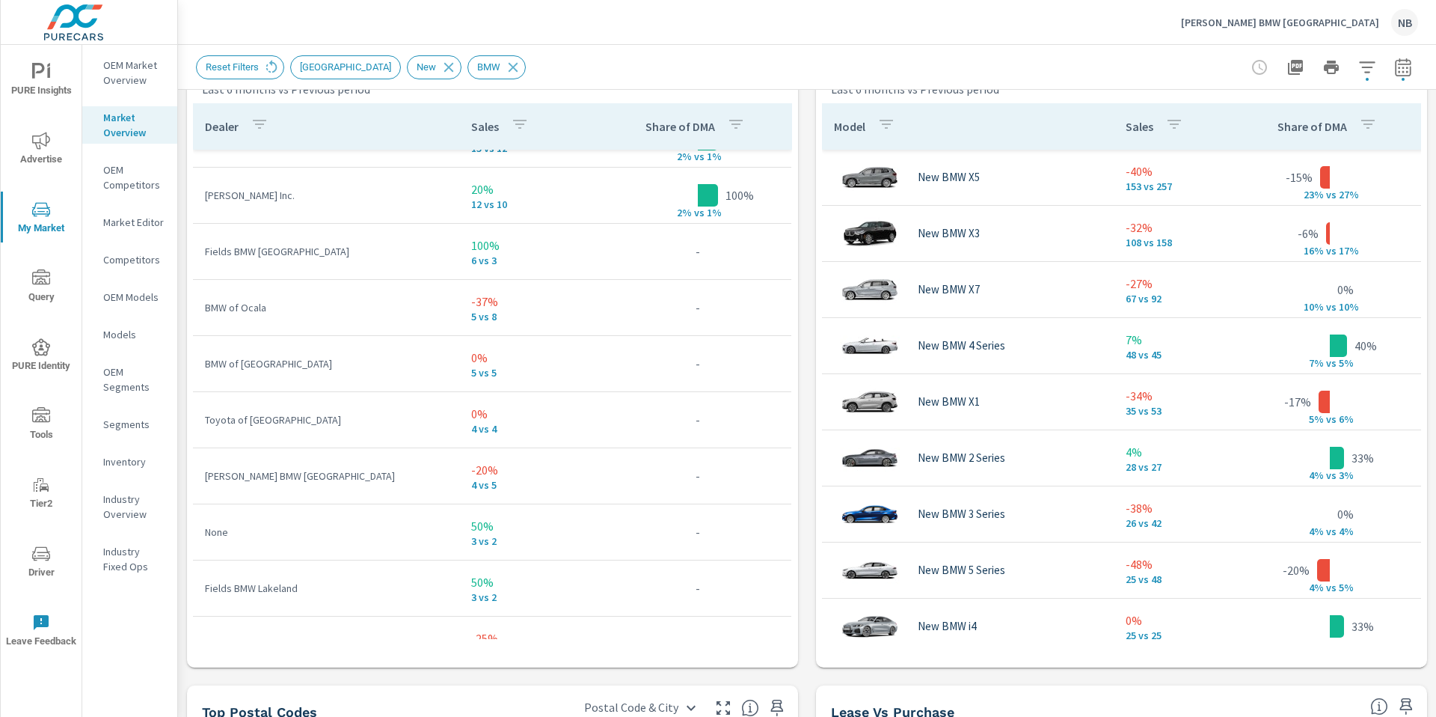
scroll to position [105, 0]
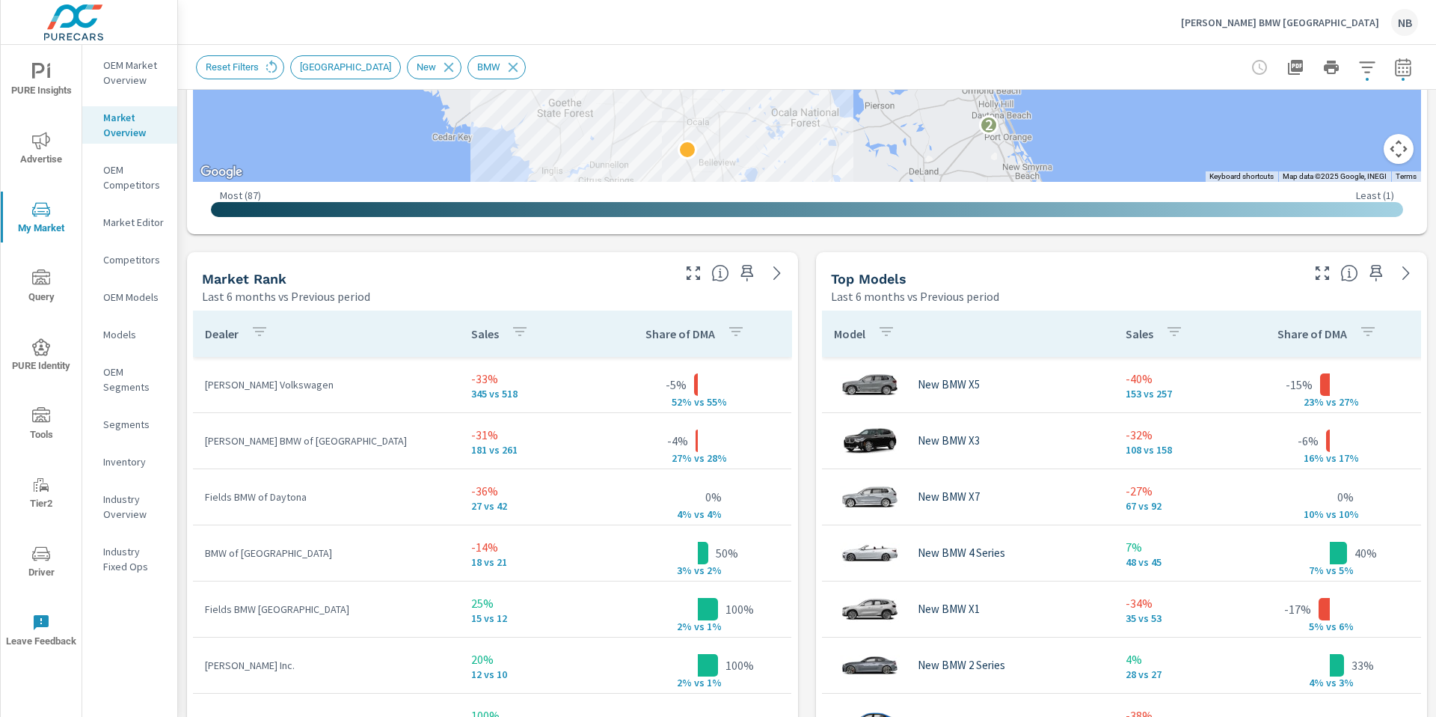
click at [809, 414] on div "Market View Last 6 months vs Previous period ← Move left → Move right ↑ Move up…" at bounding box center [807, 483] width 1258 height 2401
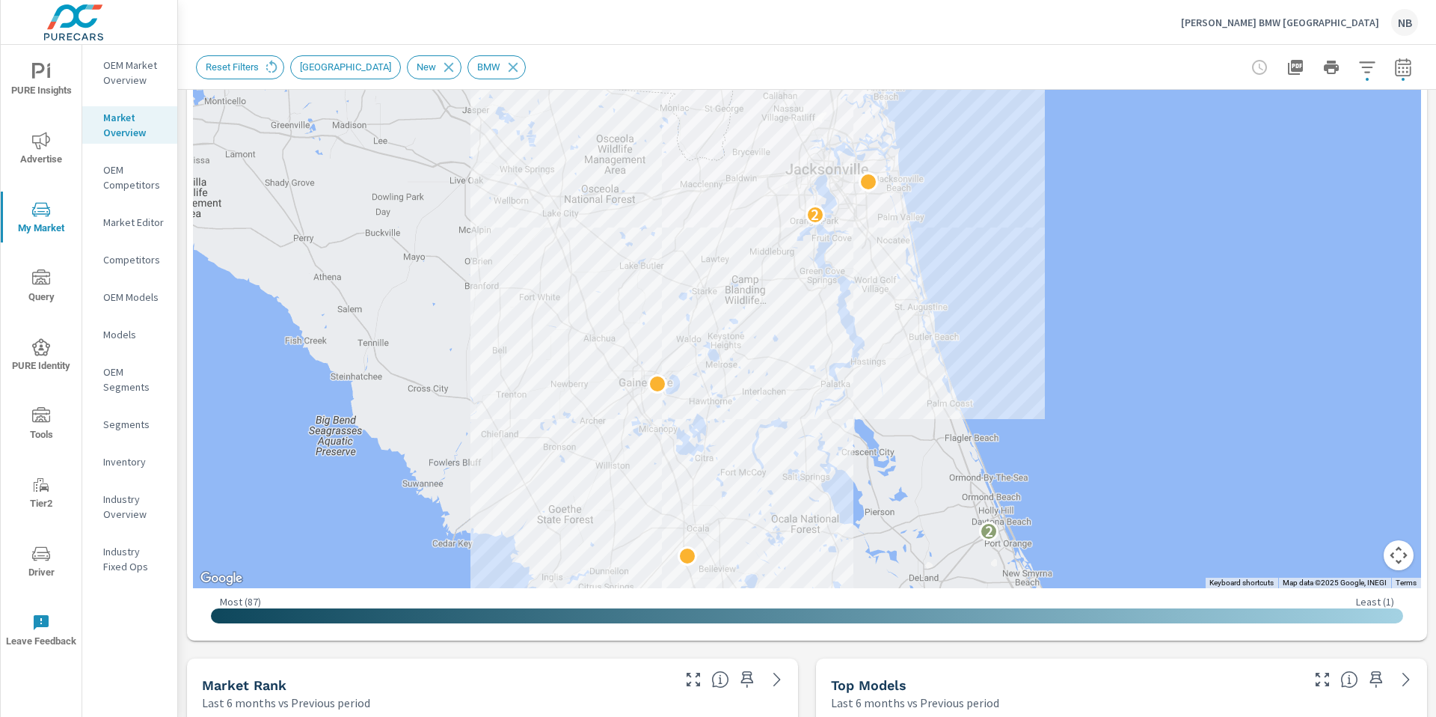
scroll to position [396, 0]
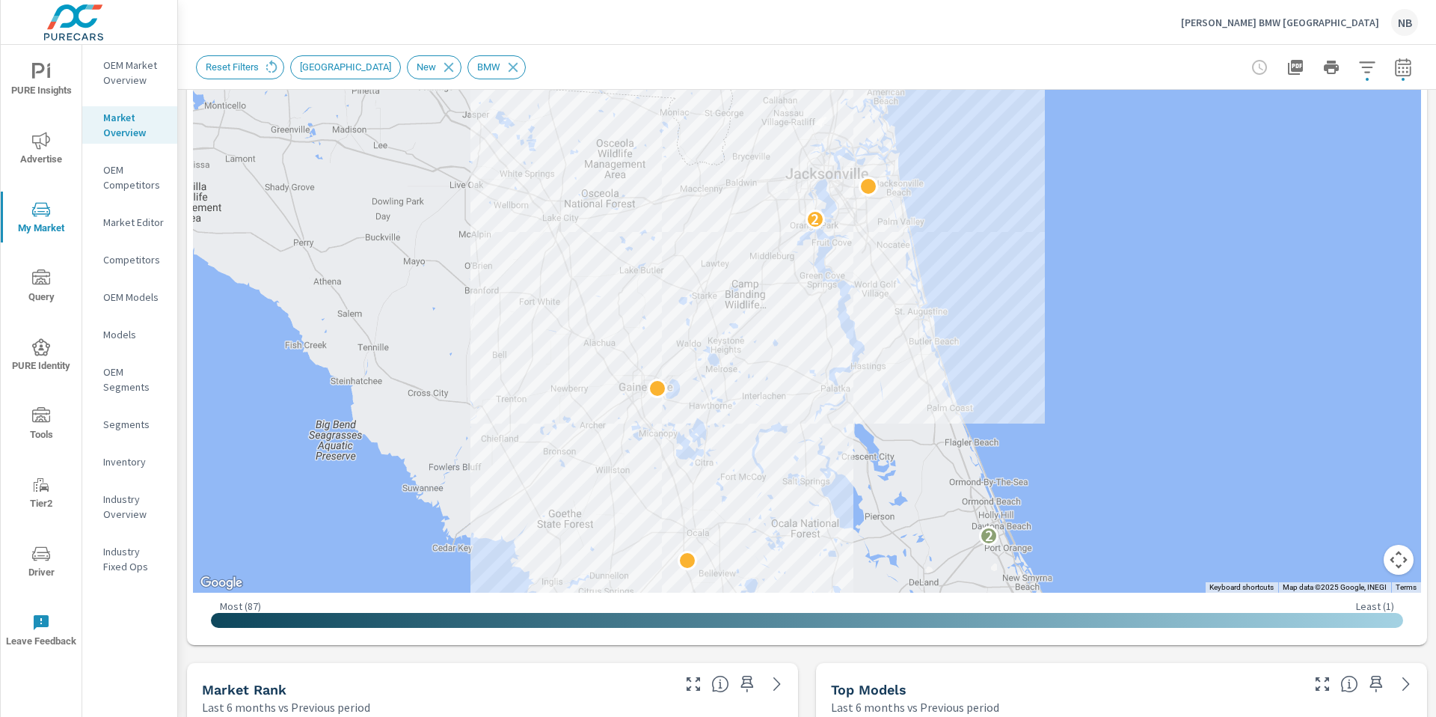
click at [817, 663] on div "Top Models Last 6 months vs Previous period" at bounding box center [1060, 689] width 488 height 53
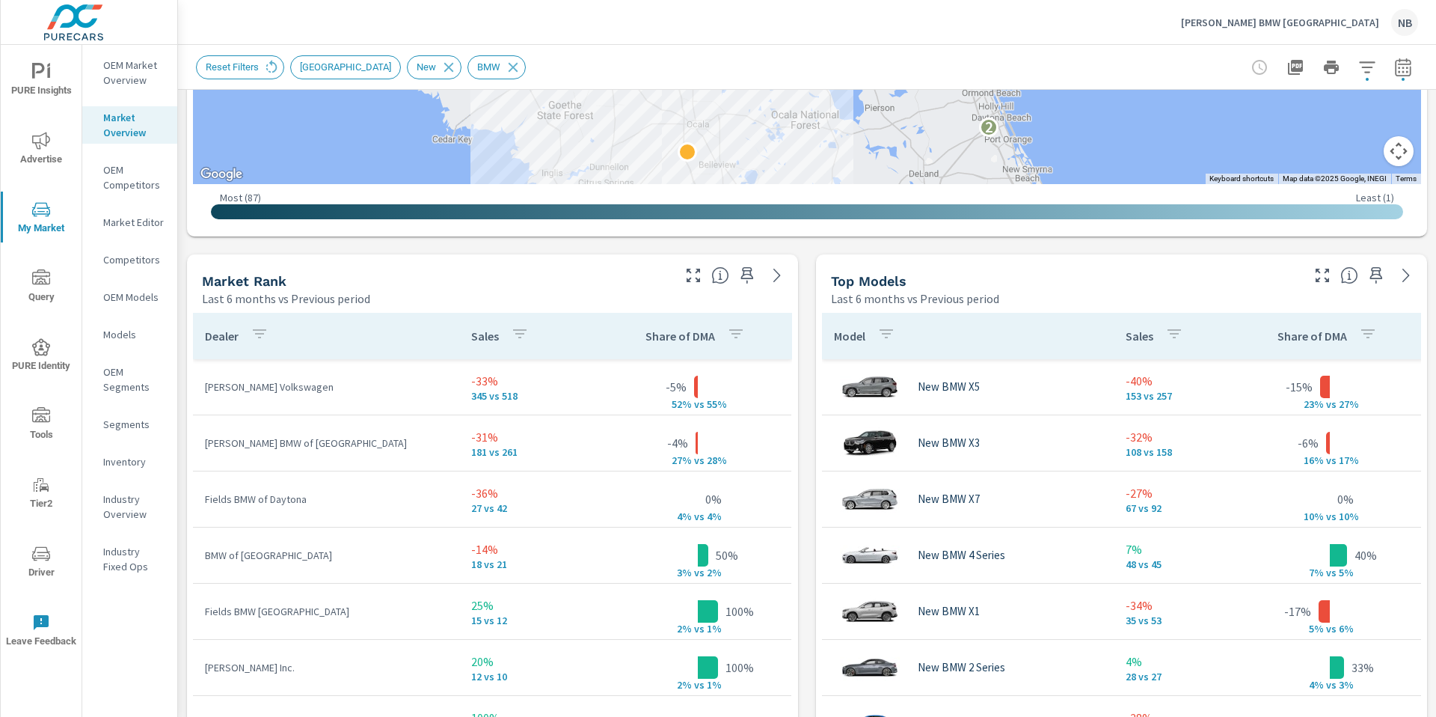
scroll to position [803, 0]
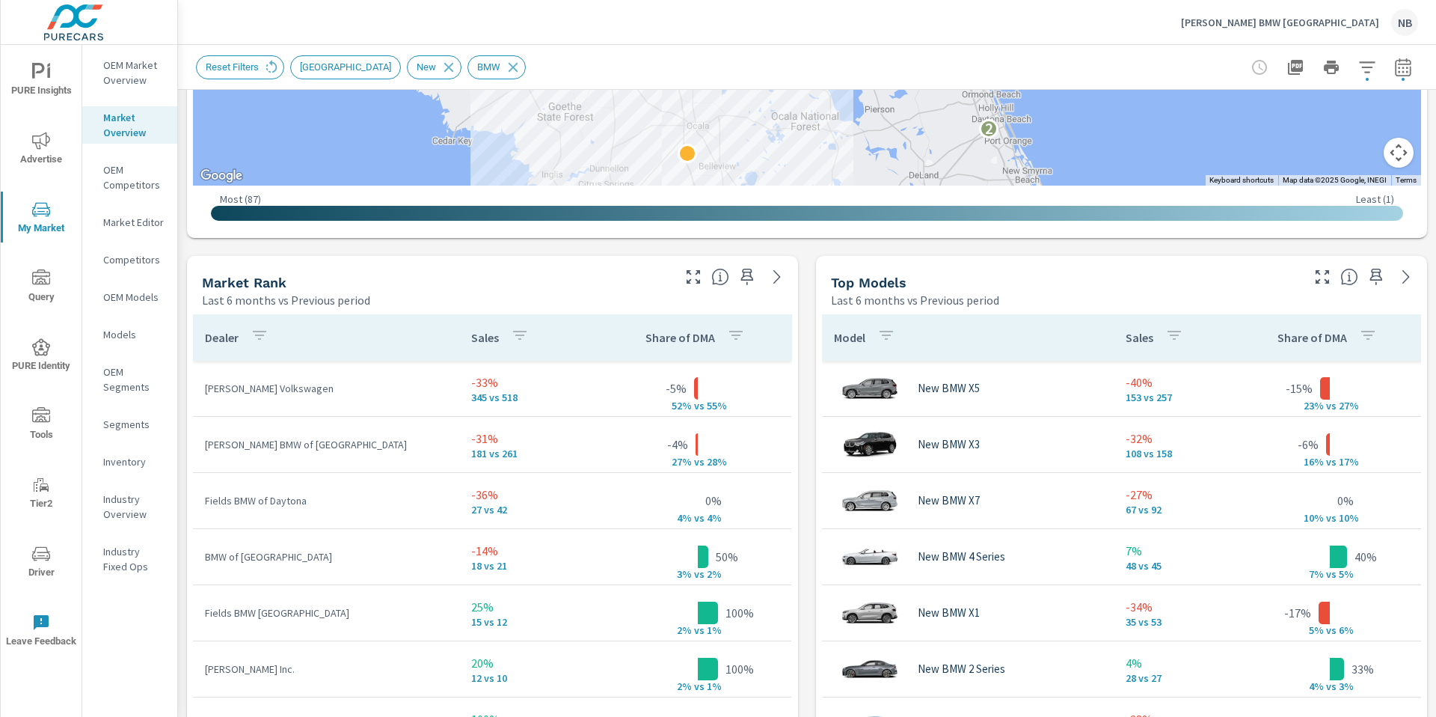
click at [643, 237] on div "Market View Last 6 months vs Previous period ← Move left → Move right ↑ Move up…" at bounding box center [807, 486] width 1258 height 2401
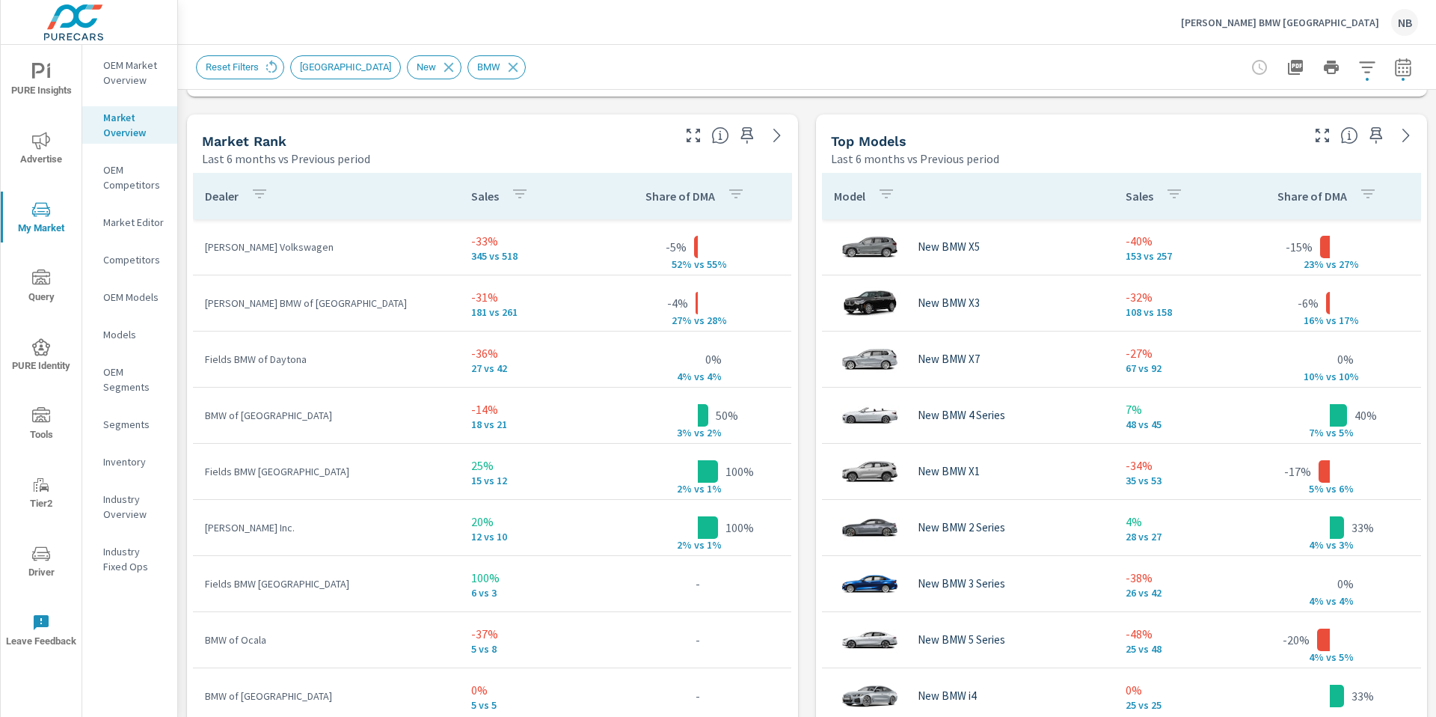
scroll to position [944, 0]
click at [117, 76] on p "OEM Market Overview" at bounding box center [134, 73] width 62 height 30
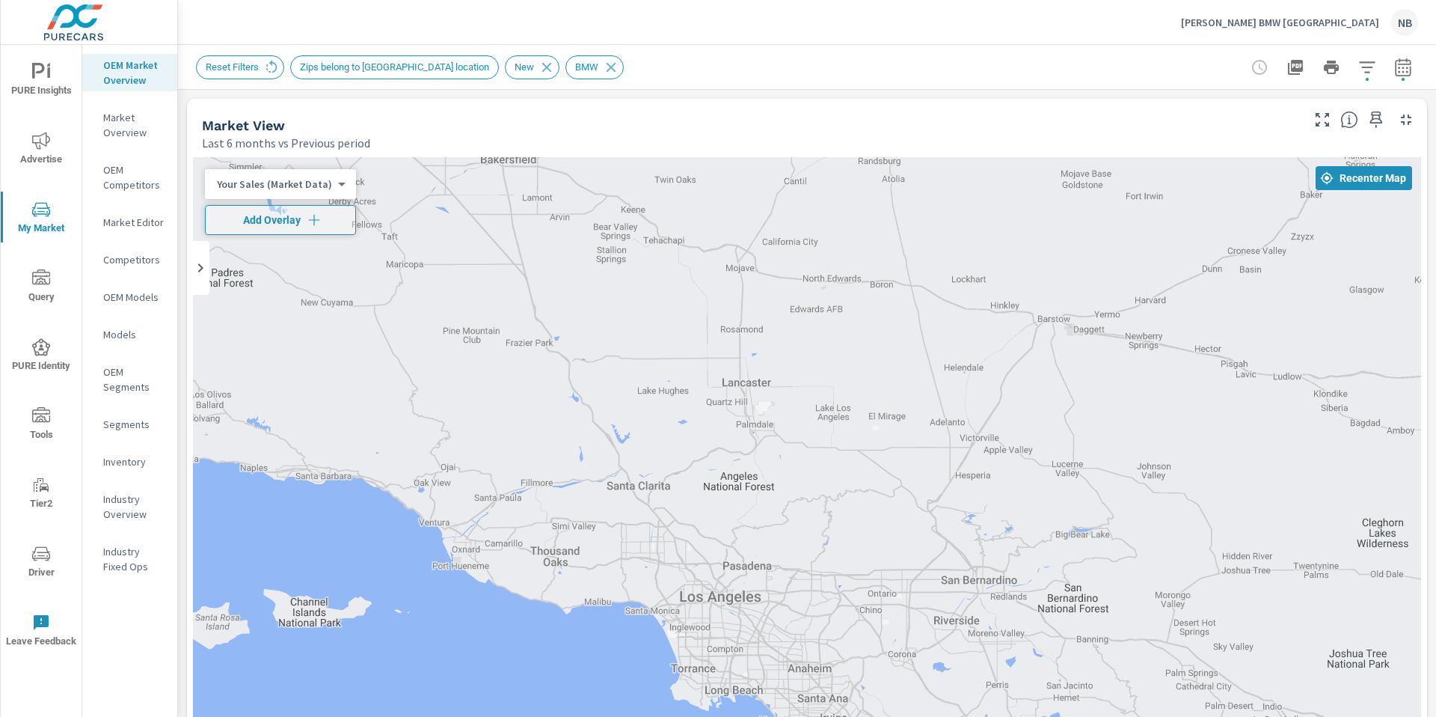
click at [1368, 75] on icon "button" at bounding box center [1367, 67] width 18 height 18
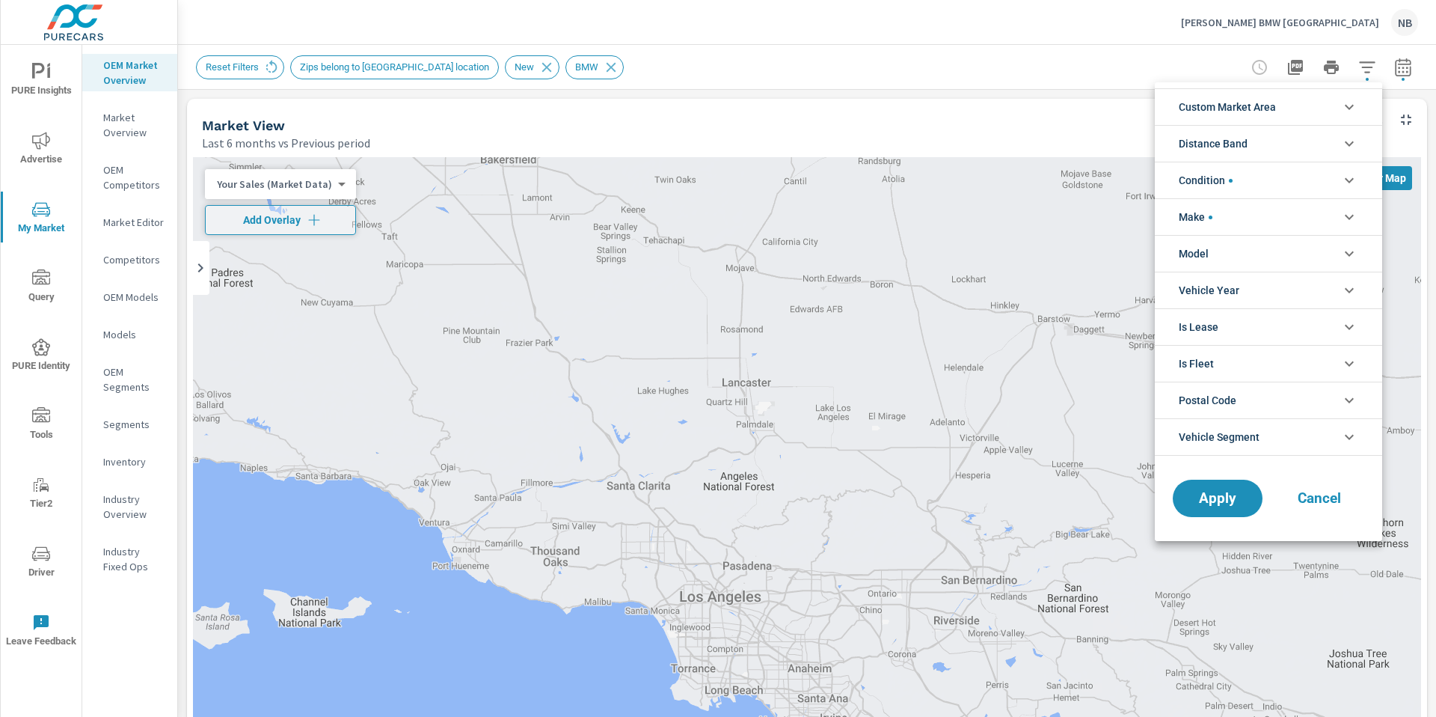
click at [1256, 112] on span "Custom Market Area" at bounding box center [1227, 107] width 97 height 36
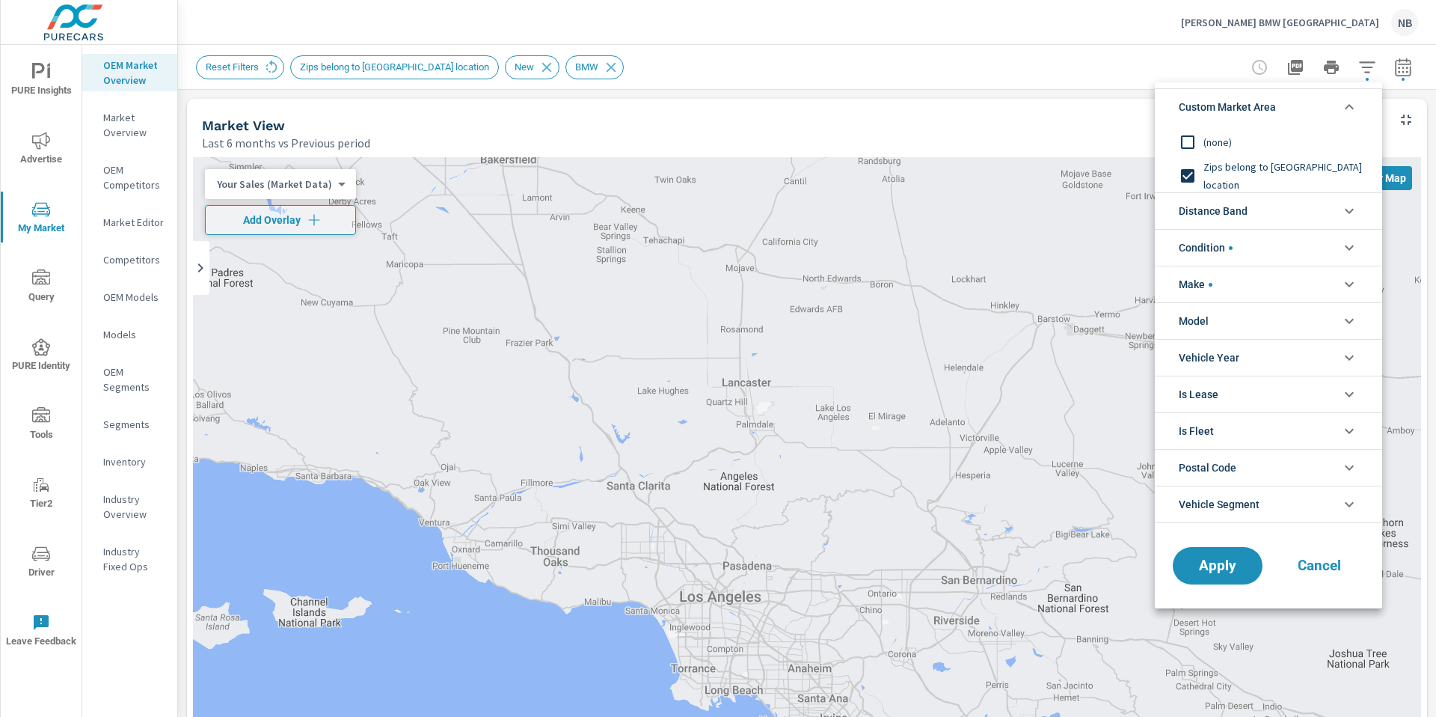
click at [1198, 48] on div at bounding box center [718, 358] width 1436 height 717
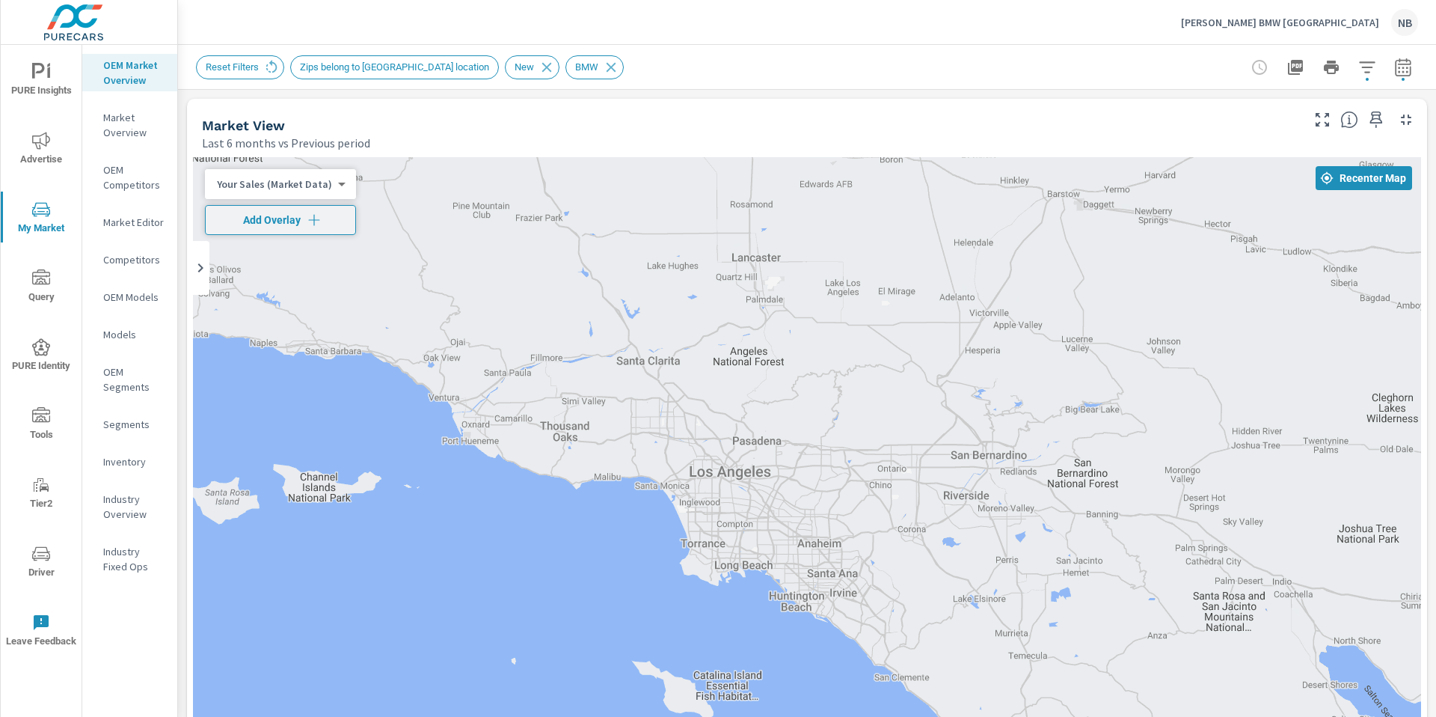
drag, startPoint x: 1019, startPoint y: 272, endPoint x: 1023, endPoint y: 171, distance: 101.1
click at [1023, 171] on div at bounding box center [807, 573] width 1228 height 832
click at [126, 114] on p "Market Overview" at bounding box center [134, 125] width 62 height 30
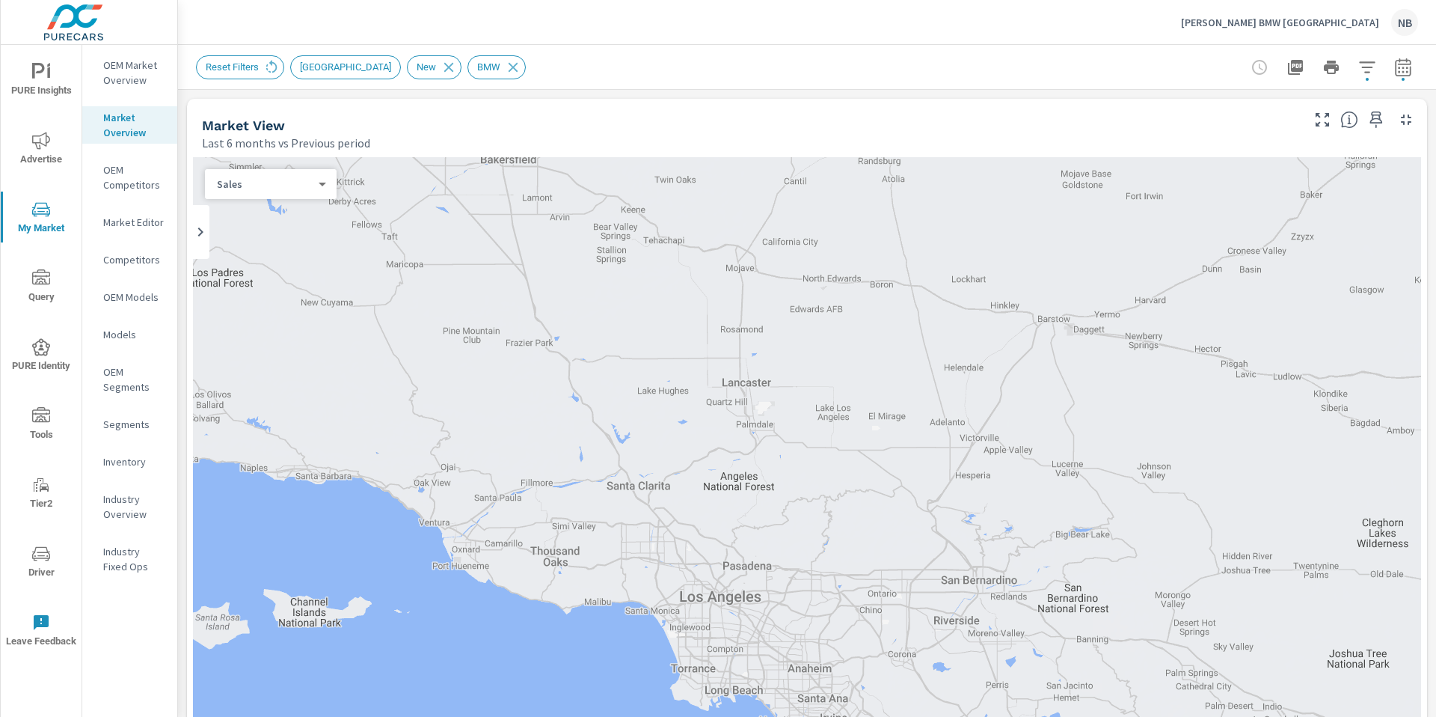
click at [117, 180] on p "OEM Competitors" at bounding box center [134, 177] width 62 height 30
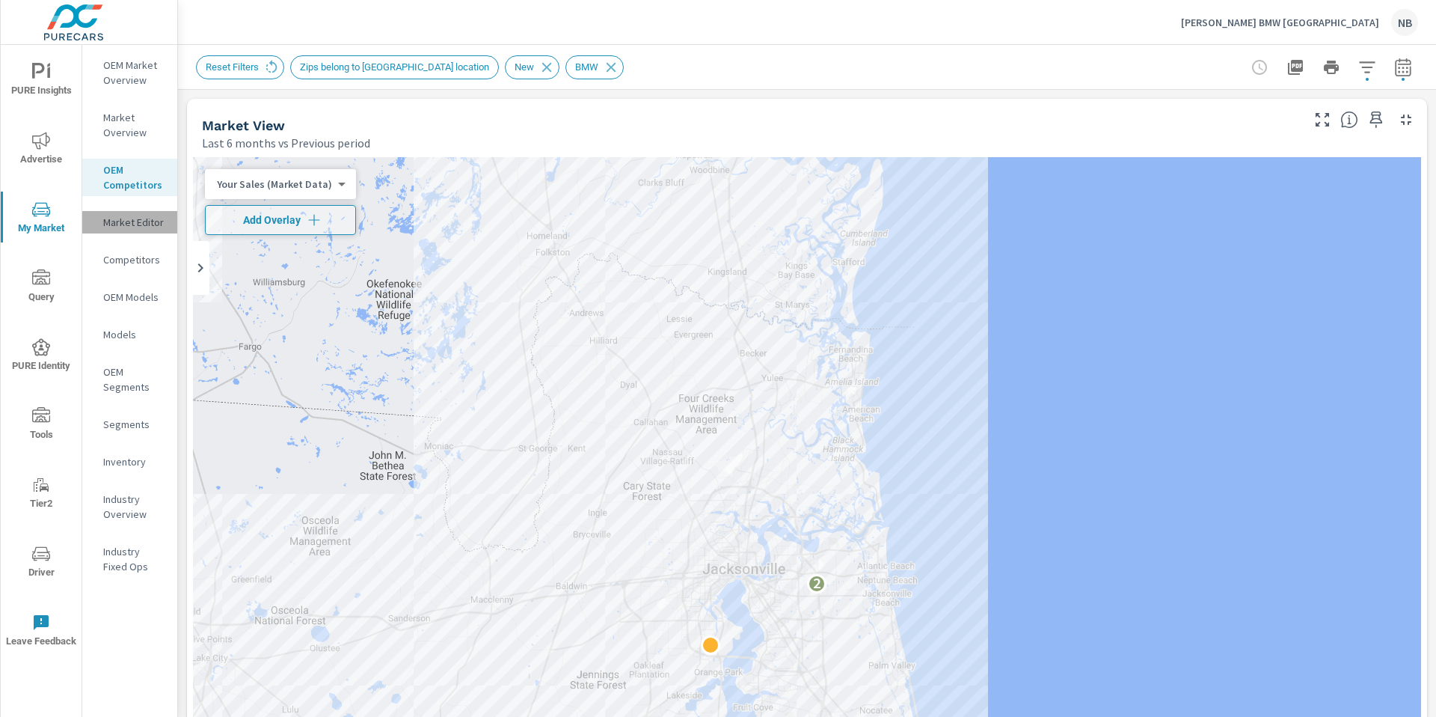
click at [124, 218] on p "Market Editor" at bounding box center [134, 222] width 62 height 15
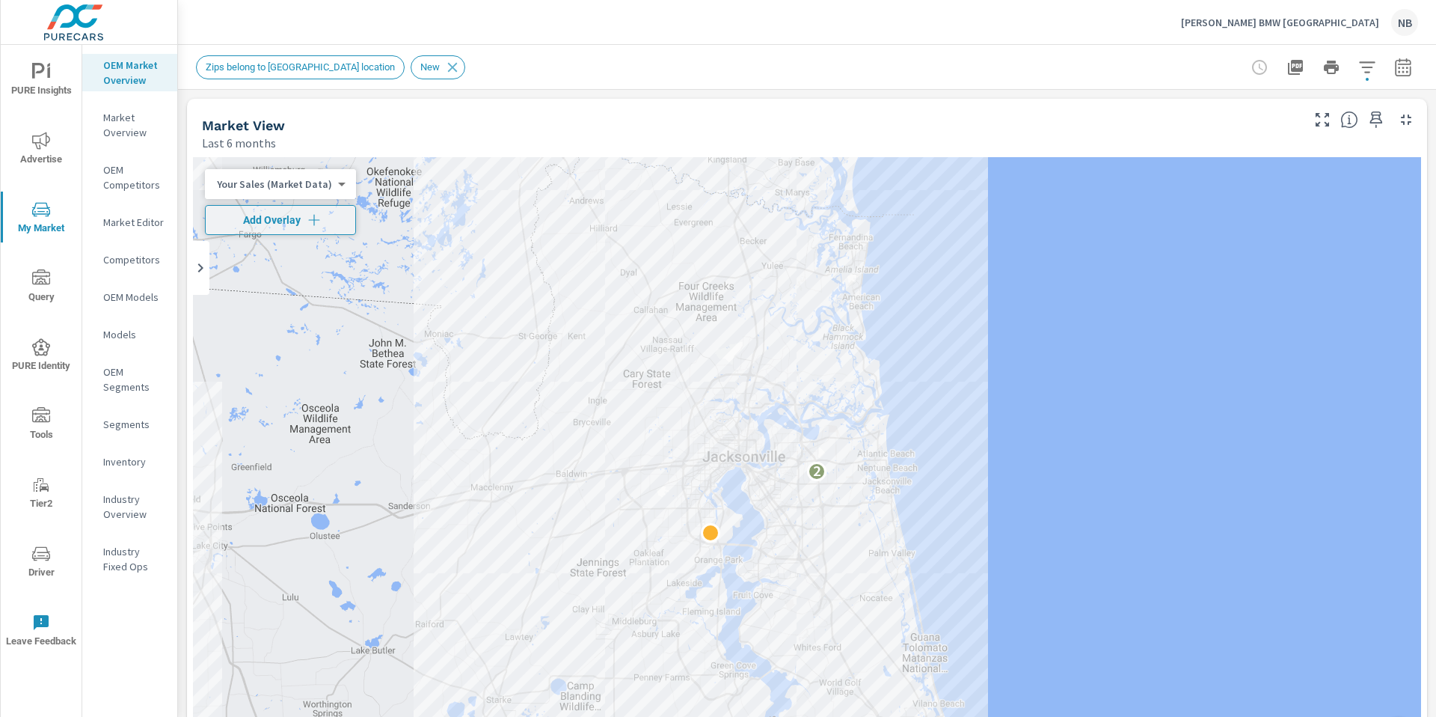
click at [138, 224] on p "Market Editor" at bounding box center [134, 222] width 62 height 15
click at [1370, 73] on icon "button" at bounding box center [1367, 67] width 18 height 18
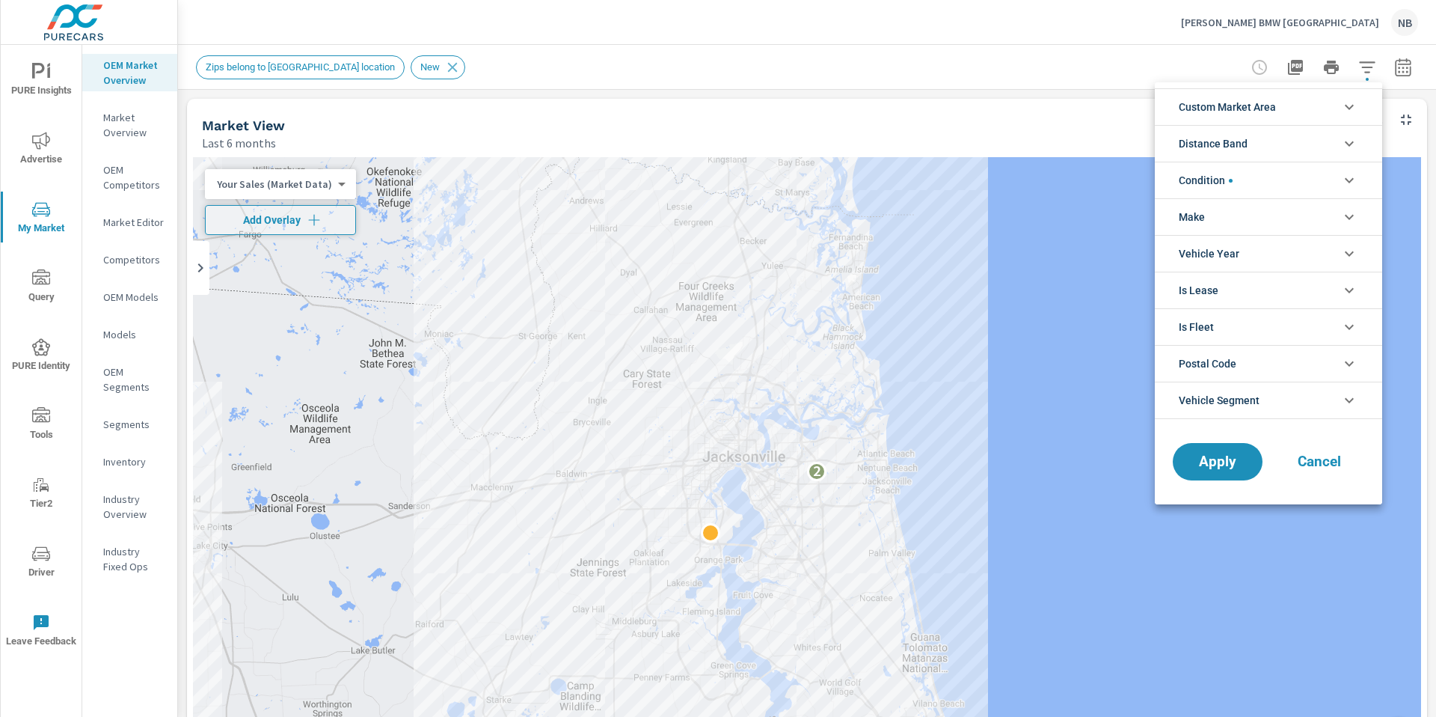
click at [1288, 116] on li "Custom Market Area" at bounding box center [1268, 106] width 227 height 37
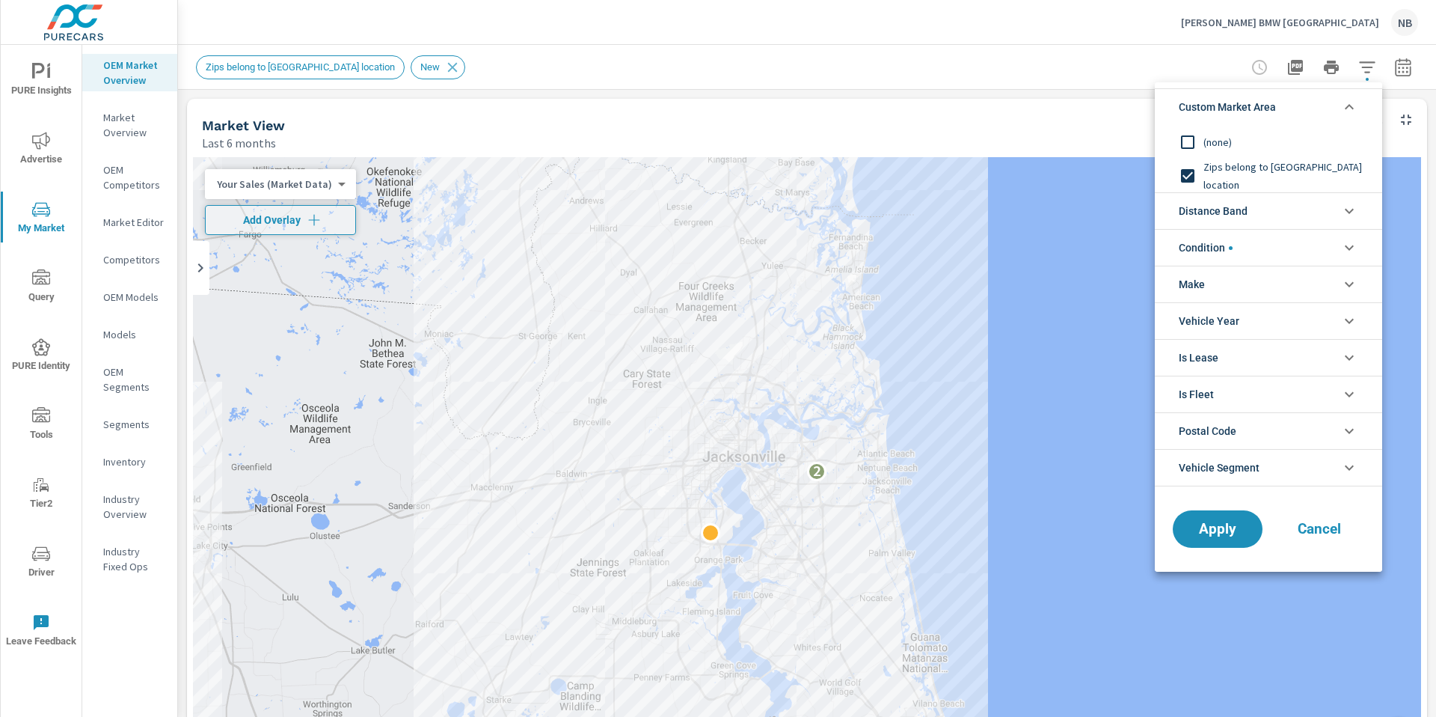
click at [1189, 171] on input "filter options" at bounding box center [1187, 175] width 31 height 31
click at [1192, 140] on input "filter options" at bounding box center [1187, 141] width 31 height 31
click at [1271, 215] on li "Distance Band" at bounding box center [1268, 210] width 227 height 37
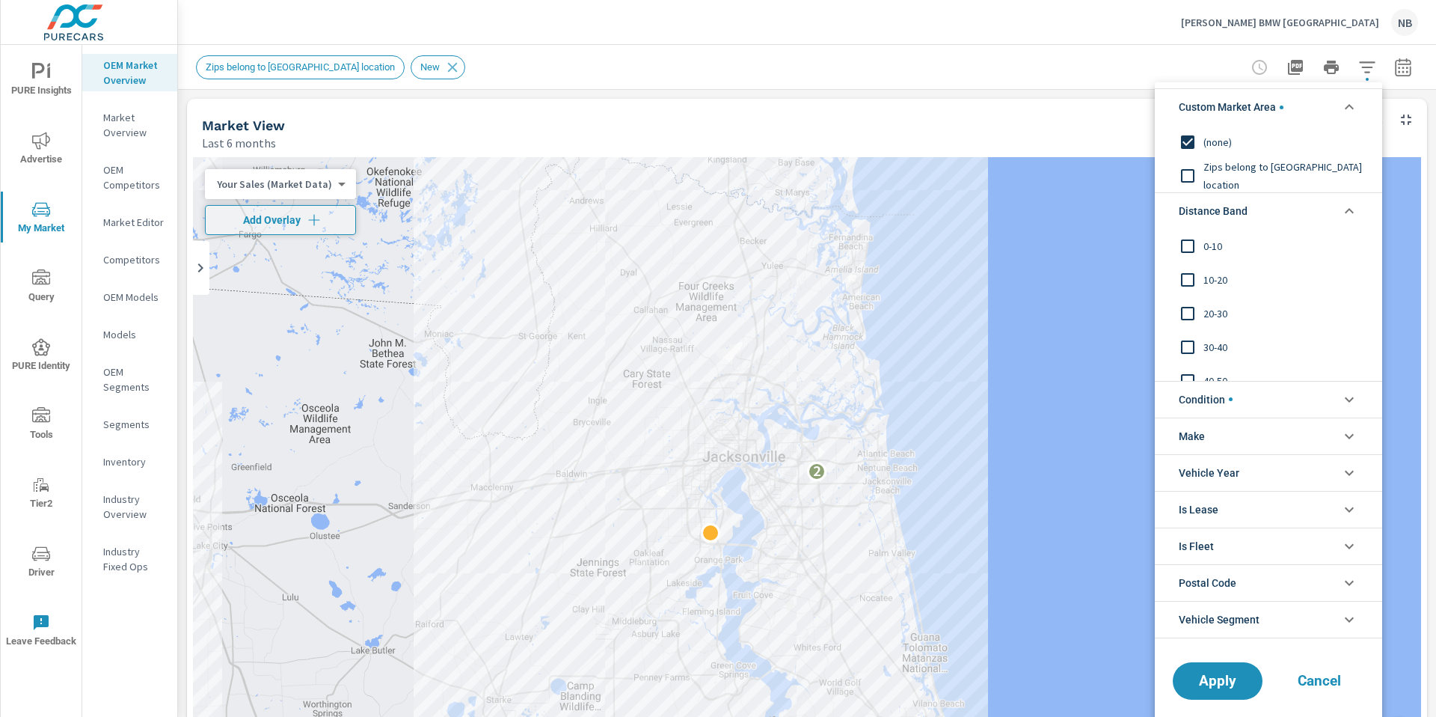
click at [1210, 250] on span "0-10" at bounding box center [1285, 246] width 164 height 18
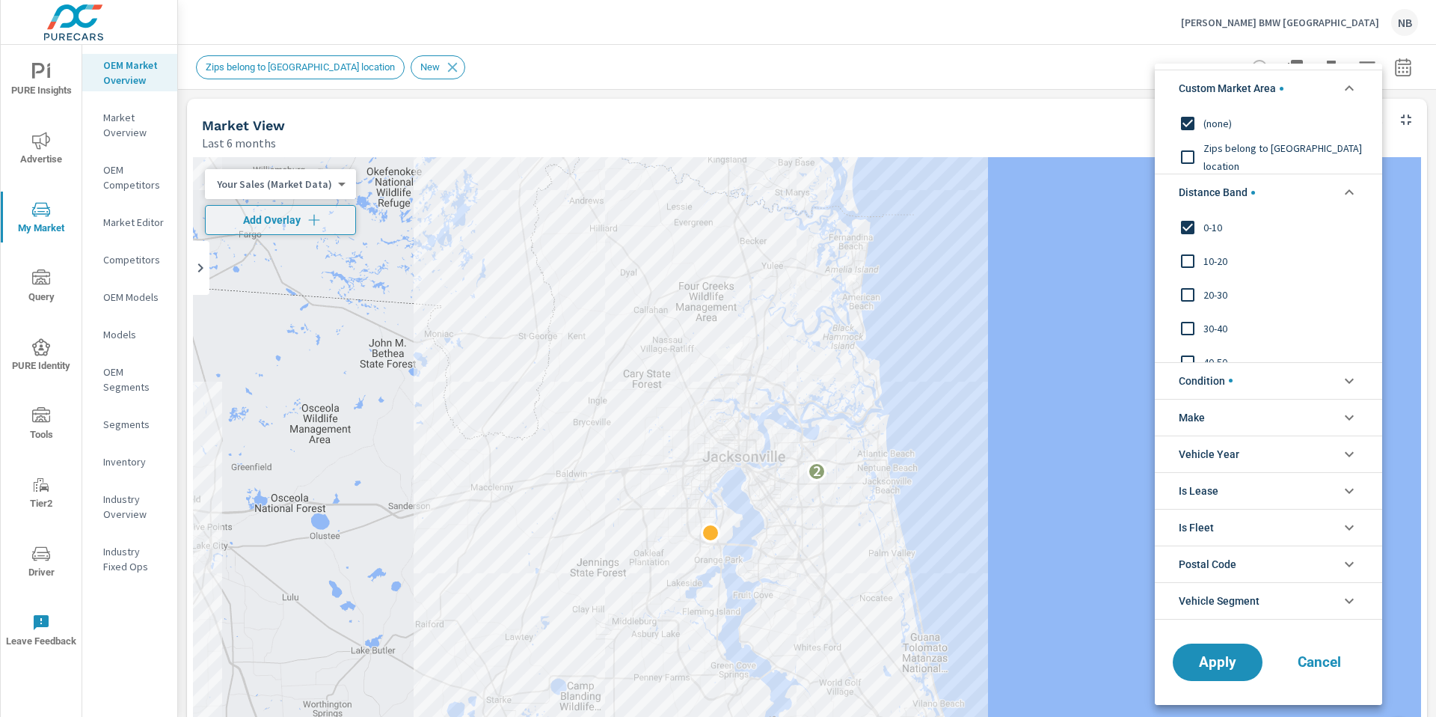
click at [1213, 277] on div "20-30" at bounding box center [1267, 294] width 224 height 34
click at [1208, 260] on span "10-20" at bounding box center [1285, 261] width 164 height 18
click at [1213, 677] on button "Apply" at bounding box center [1217, 661] width 93 height 39
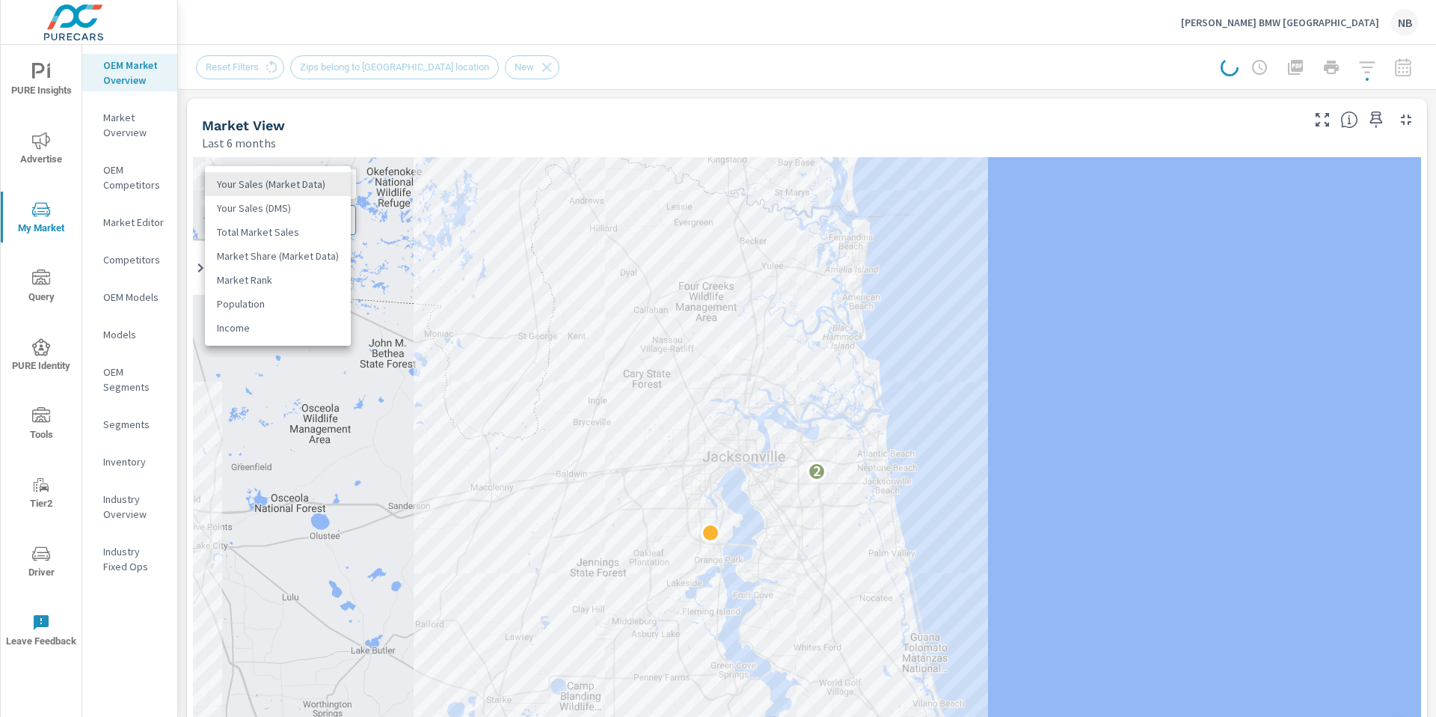
click at [338, 185] on body "PURE Insights Advertise My Market Query PURE Identity Tools Tier2 Driver Leave …" at bounding box center [718, 358] width 1436 height 717
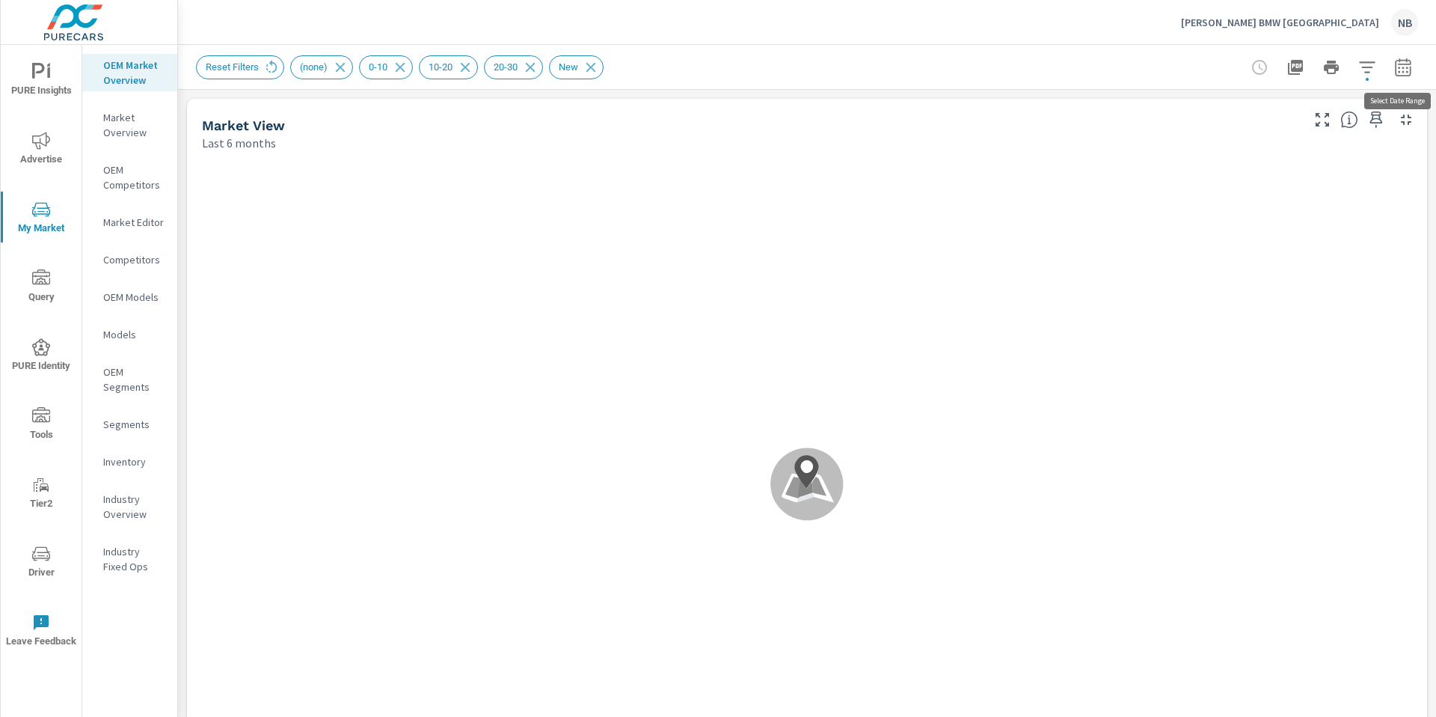
click at [1417, 67] on button "button" at bounding box center [1403, 67] width 30 height 30
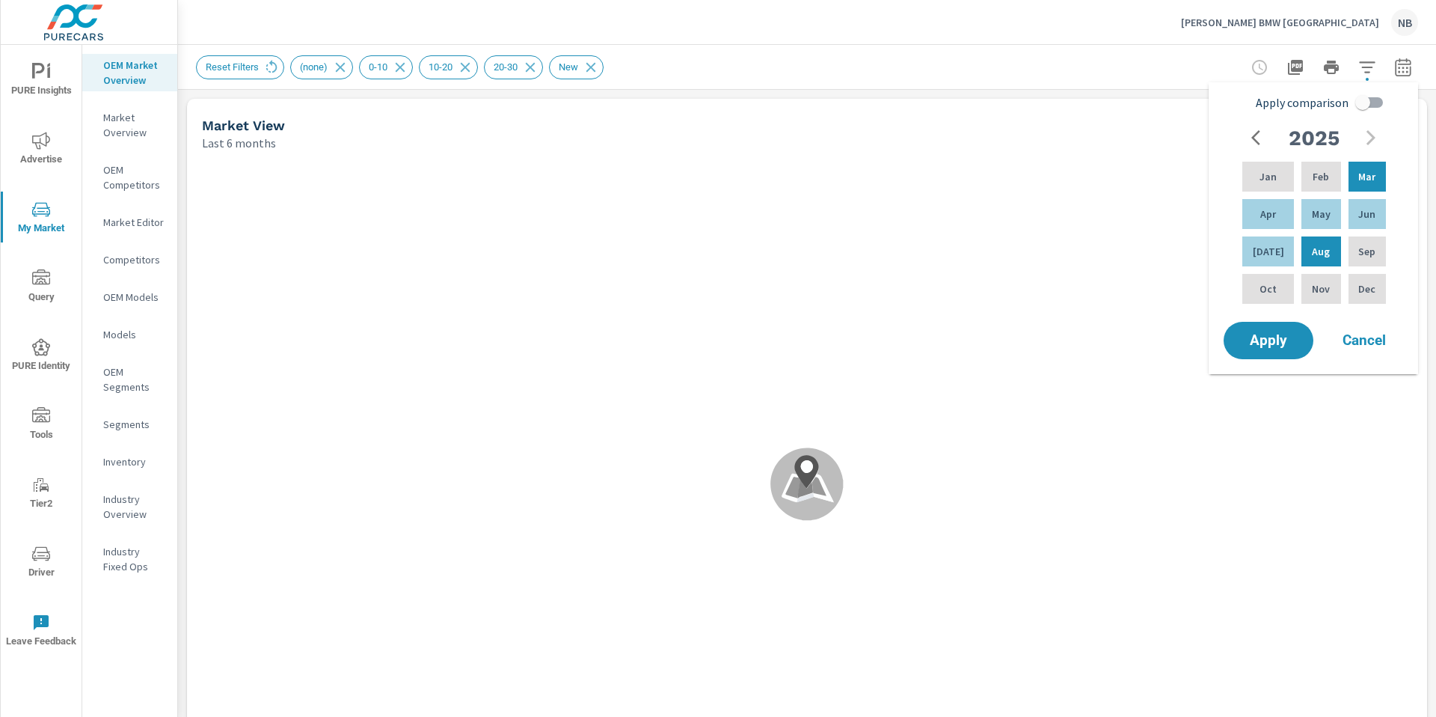
click at [1365, 102] on input "Apply comparison" at bounding box center [1362, 102] width 85 height 28
checkbox input "true"
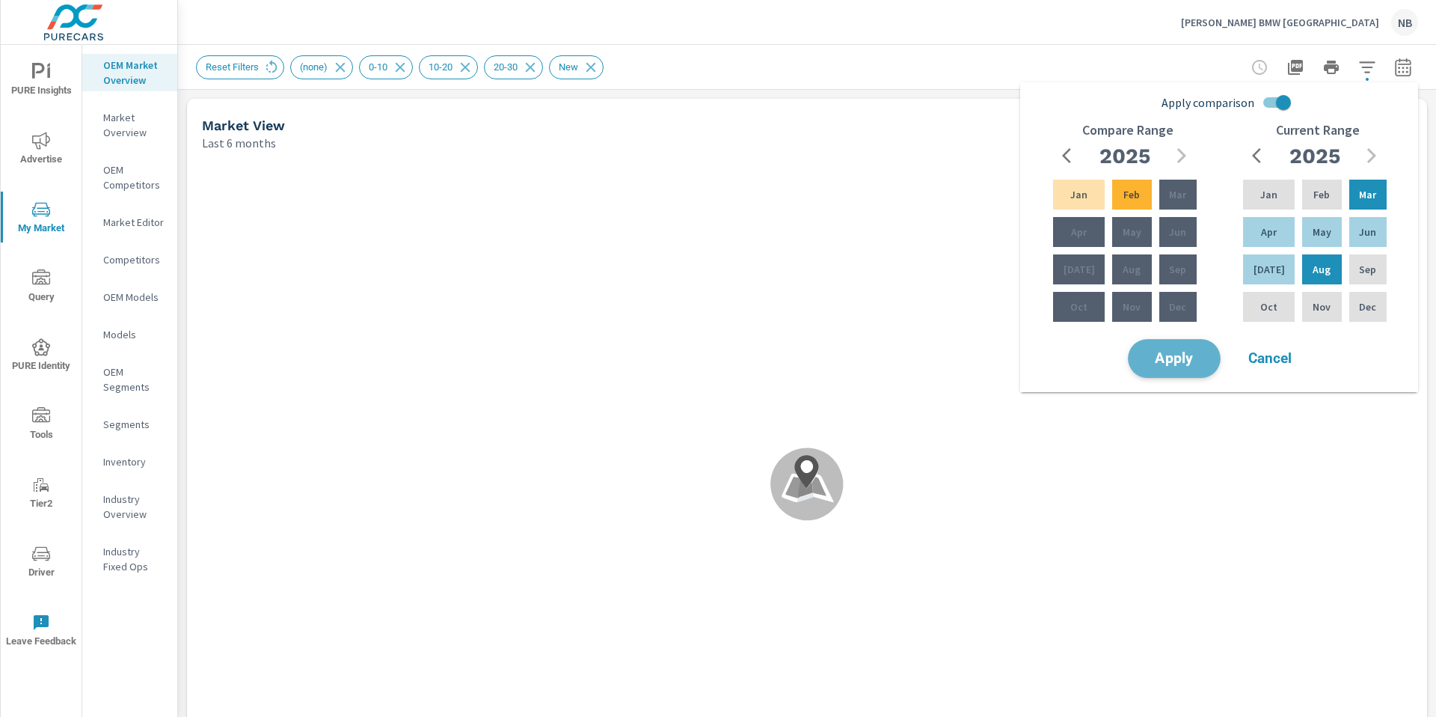
click at [1194, 363] on span "Apply" at bounding box center [1174, 359] width 61 height 14
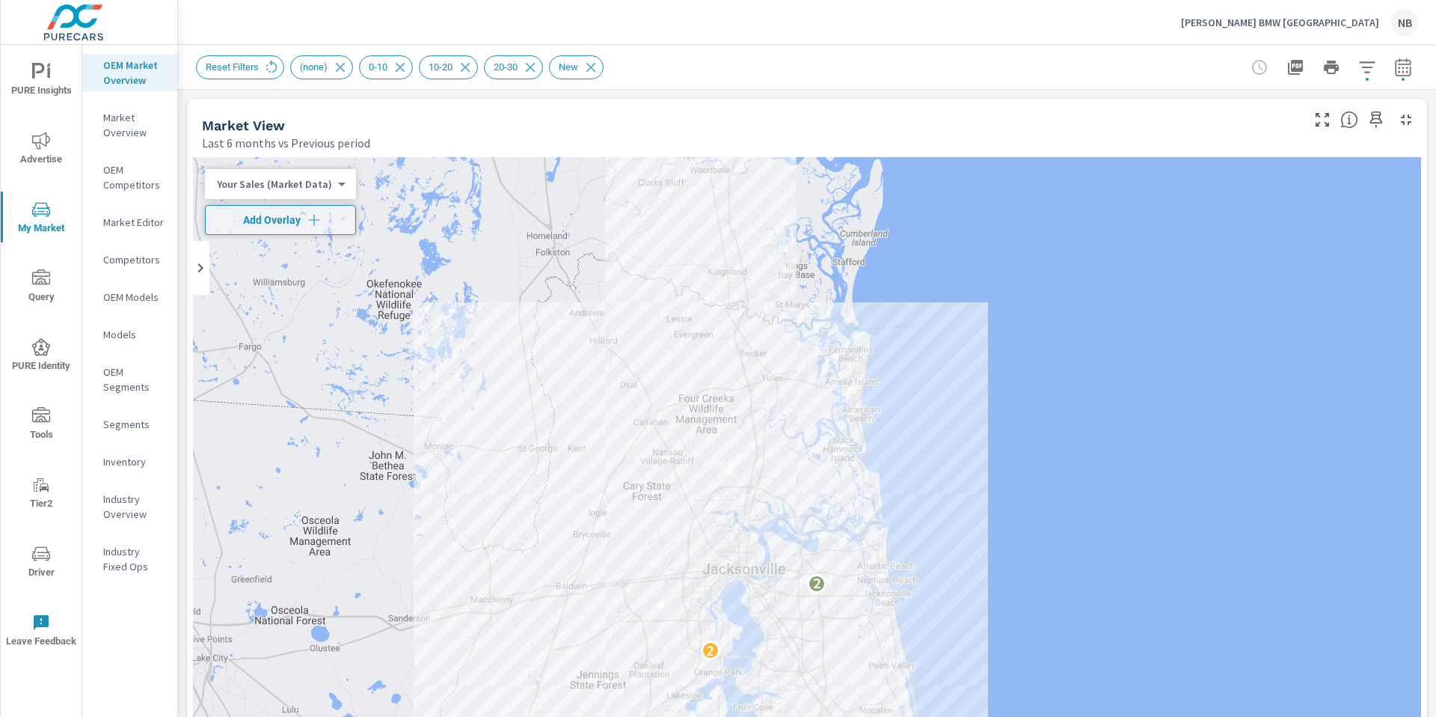
click at [310, 189] on body "PURE Insights Advertise My Market Query PURE Identity Tools Tier2 Driver Leave …" at bounding box center [718, 358] width 1436 height 717
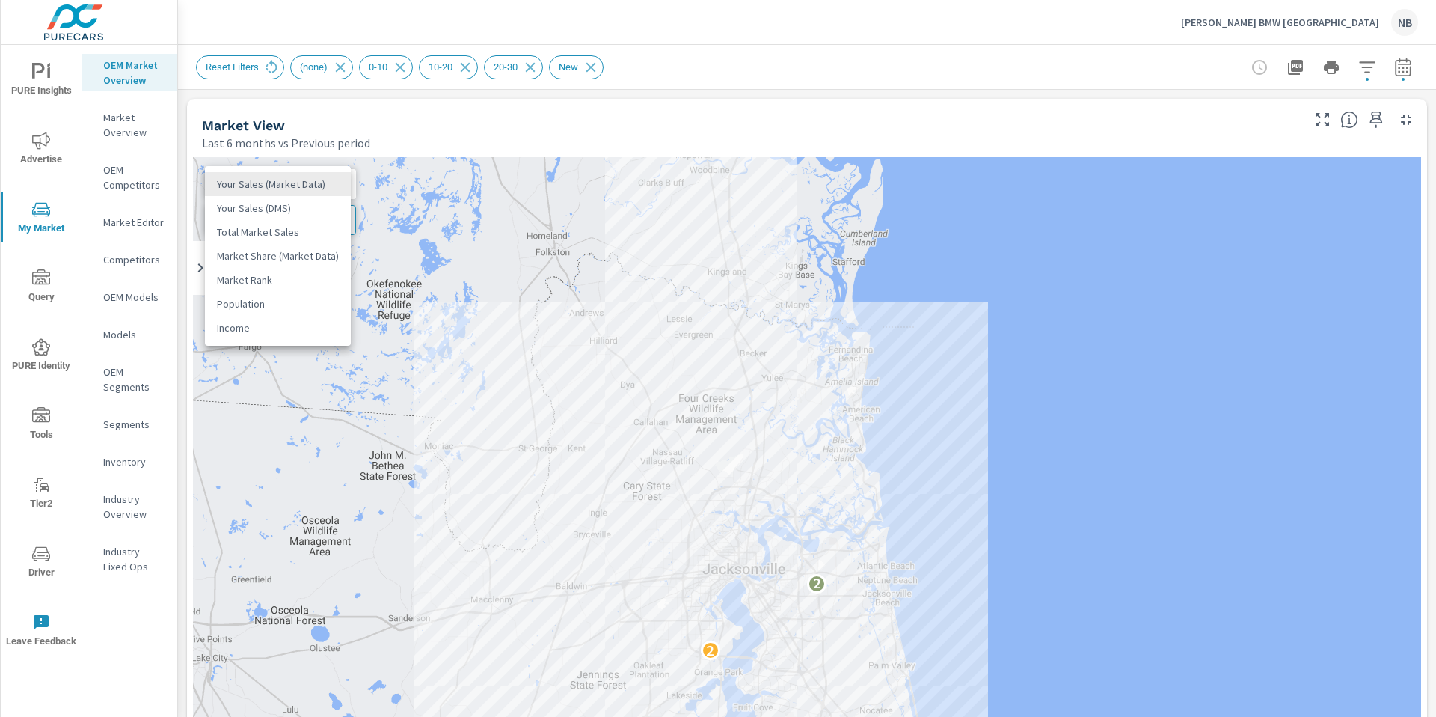
click at [614, 125] on div at bounding box center [718, 358] width 1436 height 717
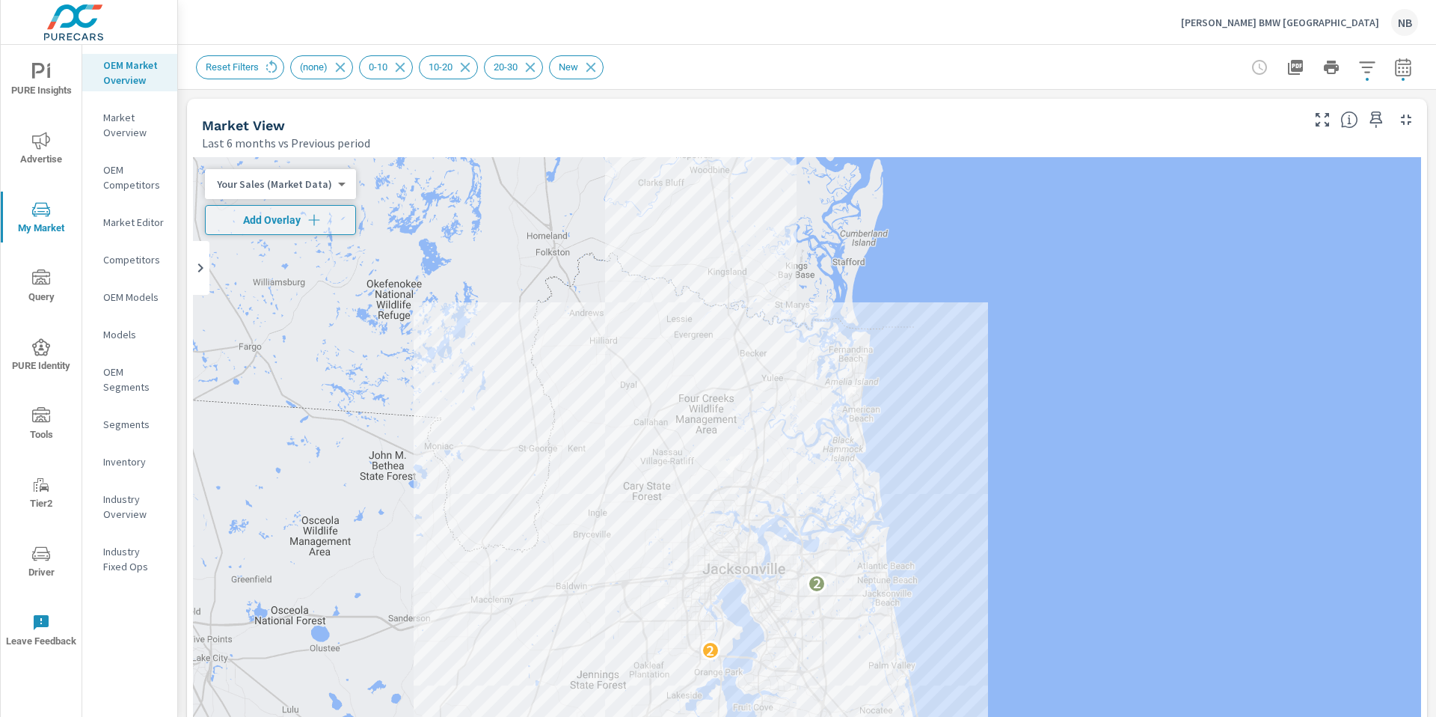
click at [274, 191] on div "Your Sales (Market Data) 0 ​" at bounding box center [280, 184] width 151 height 30
click at [272, 186] on body "PURE Insights Advertise My Market Query PURE Identity Tools Tier2 Driver Leave …" at bounding box center [718, 358] width 1436 height 717
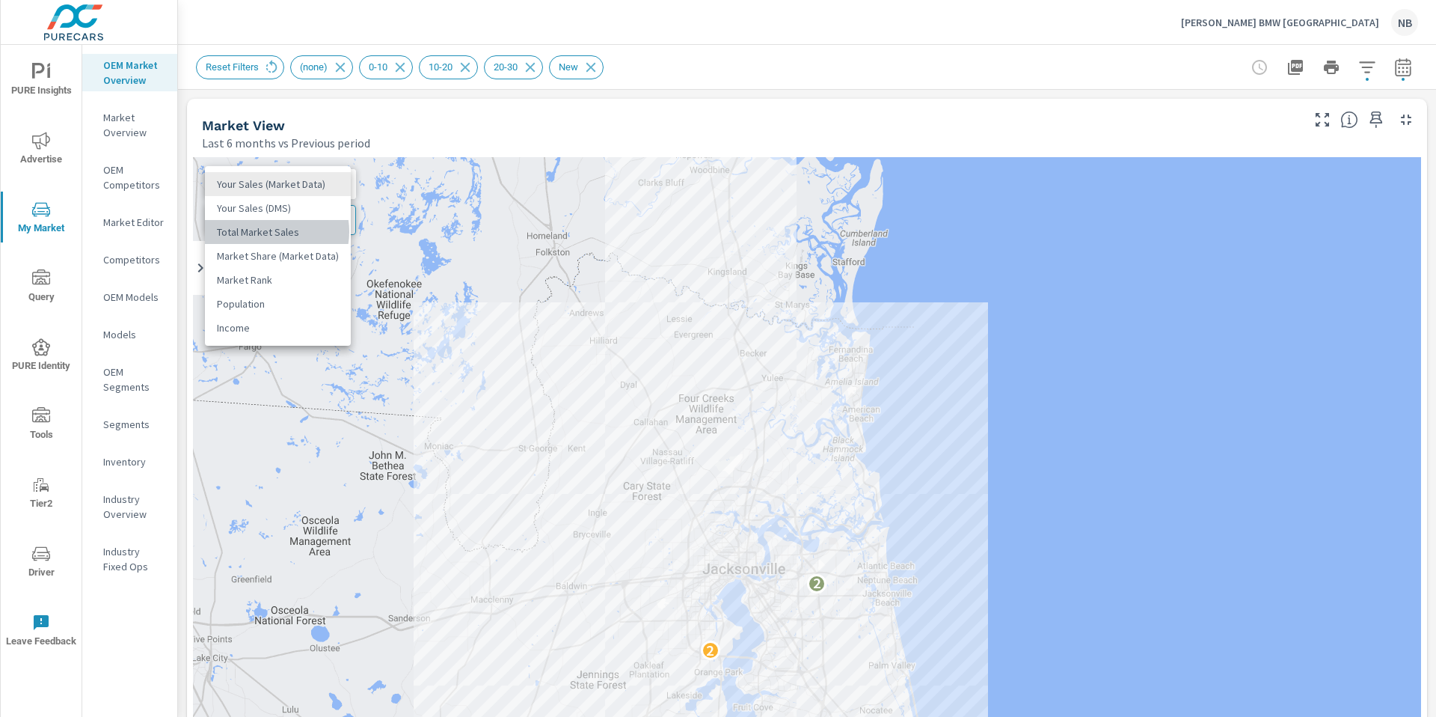
click at [269, 231] on li "Total Market Sales" at bounding box center [278, 232] width 146 height 24
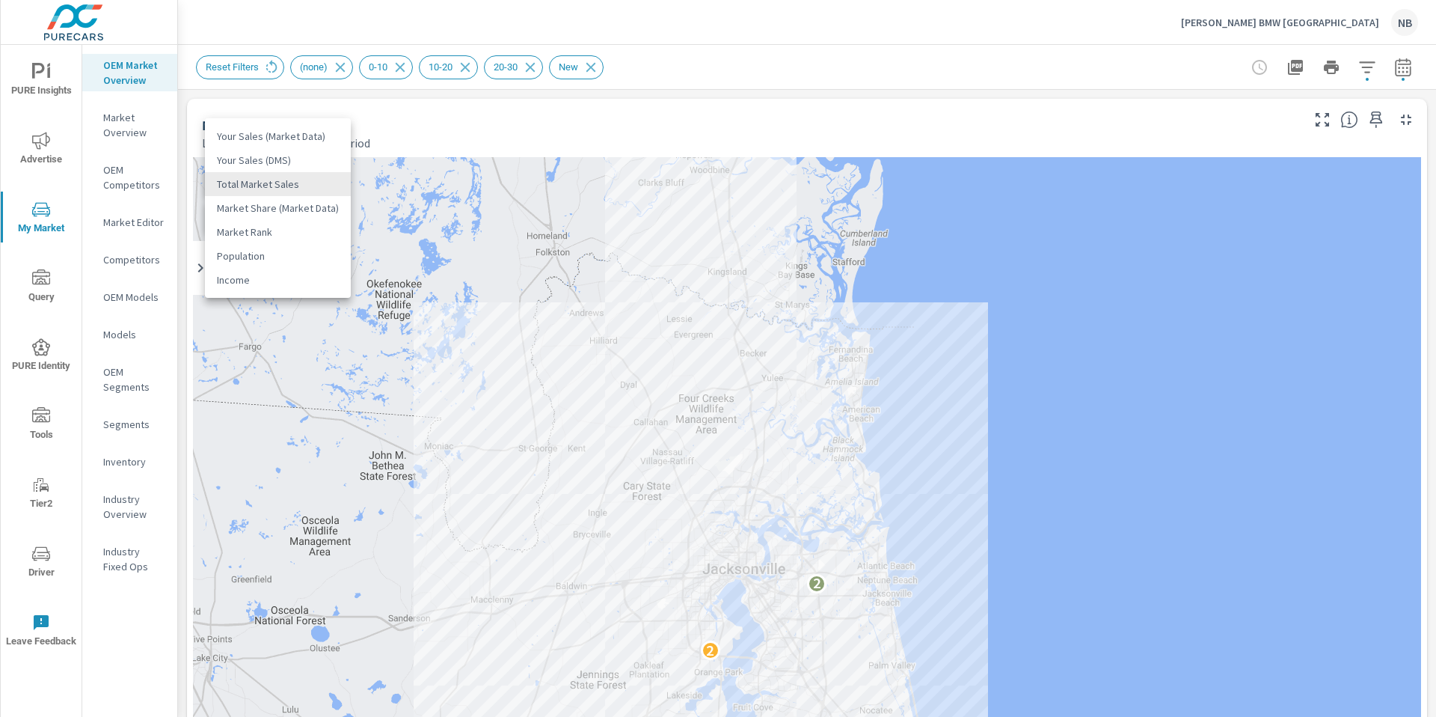
click at [286, 182] on body "PURE Insights Advertise My Market Query PURE Identity Tools Tier2 Driver Leave …" at bounding box center [718, 358] width 1436 height 717
click at [298, 139] on li "Your Sales (Market Data)" at bounding box center [278, 136] width 146 height 24
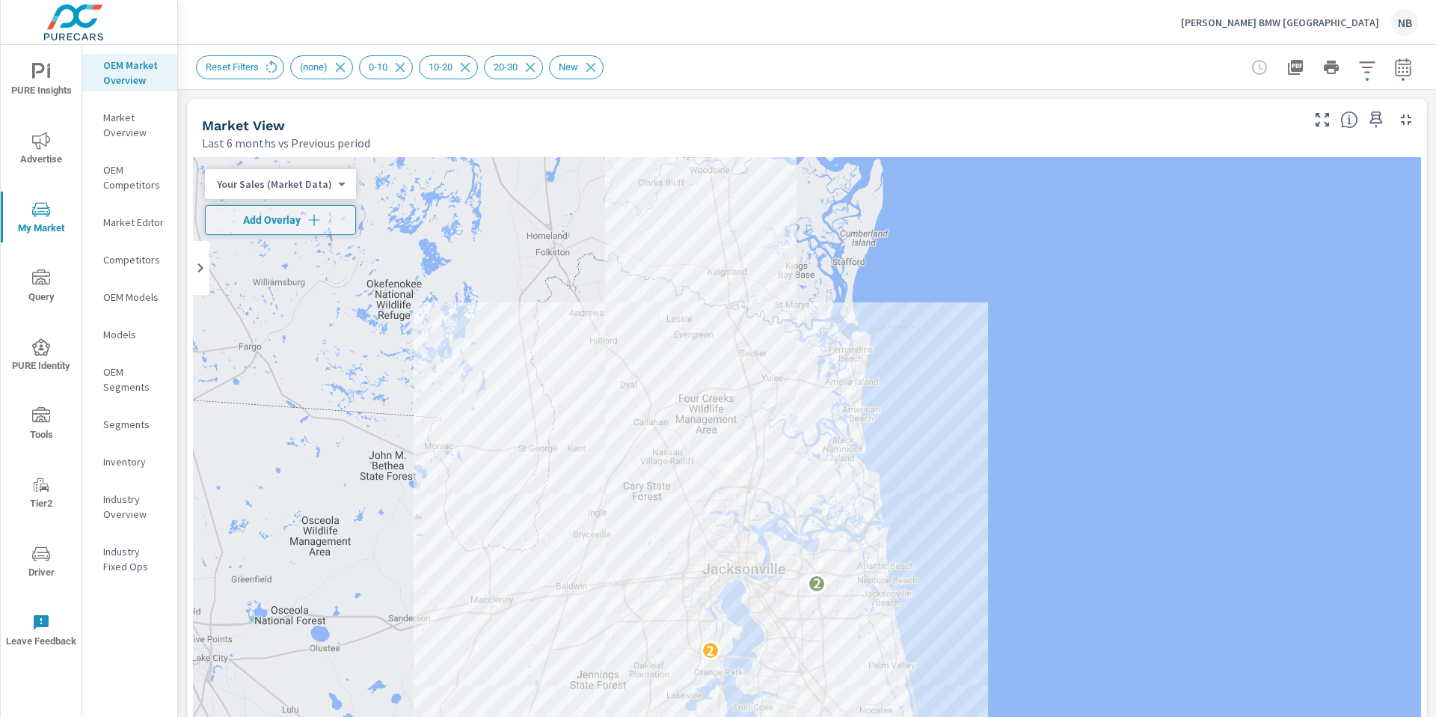
click at [298, 185] on body "PURE Insights Advertise My Market Query PURE Identity Tools Tier2 Driver Leave …" at bounding box center [718, 358] width 1436 height 717
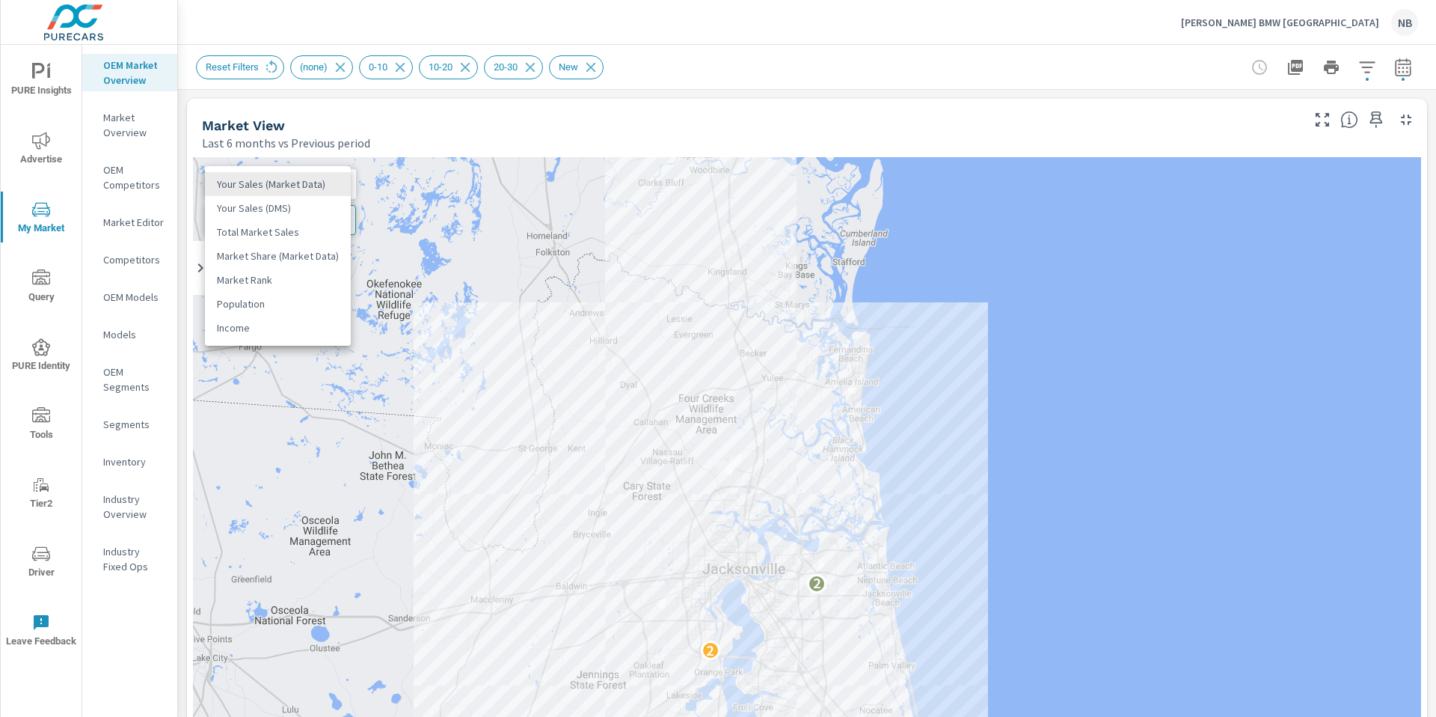
click at [298, 229] on li "Total Market Sales" at bounding box center [278, 232] width 146 height 24
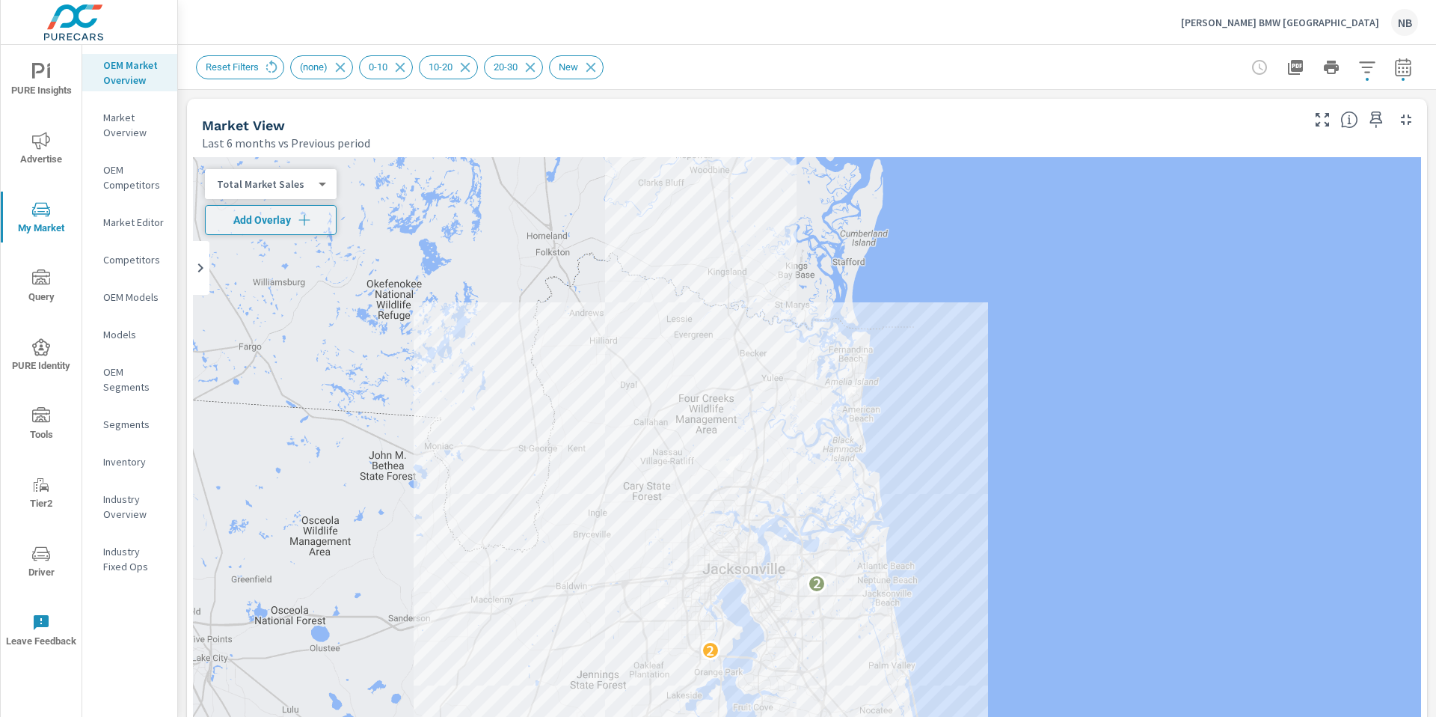
click at [311, 184] on body "PURE Insights Advertise My Market Query PURE Identity Tools Tier2 Driver Leave …" at bounding box center [718, 358] width 1436 height 717
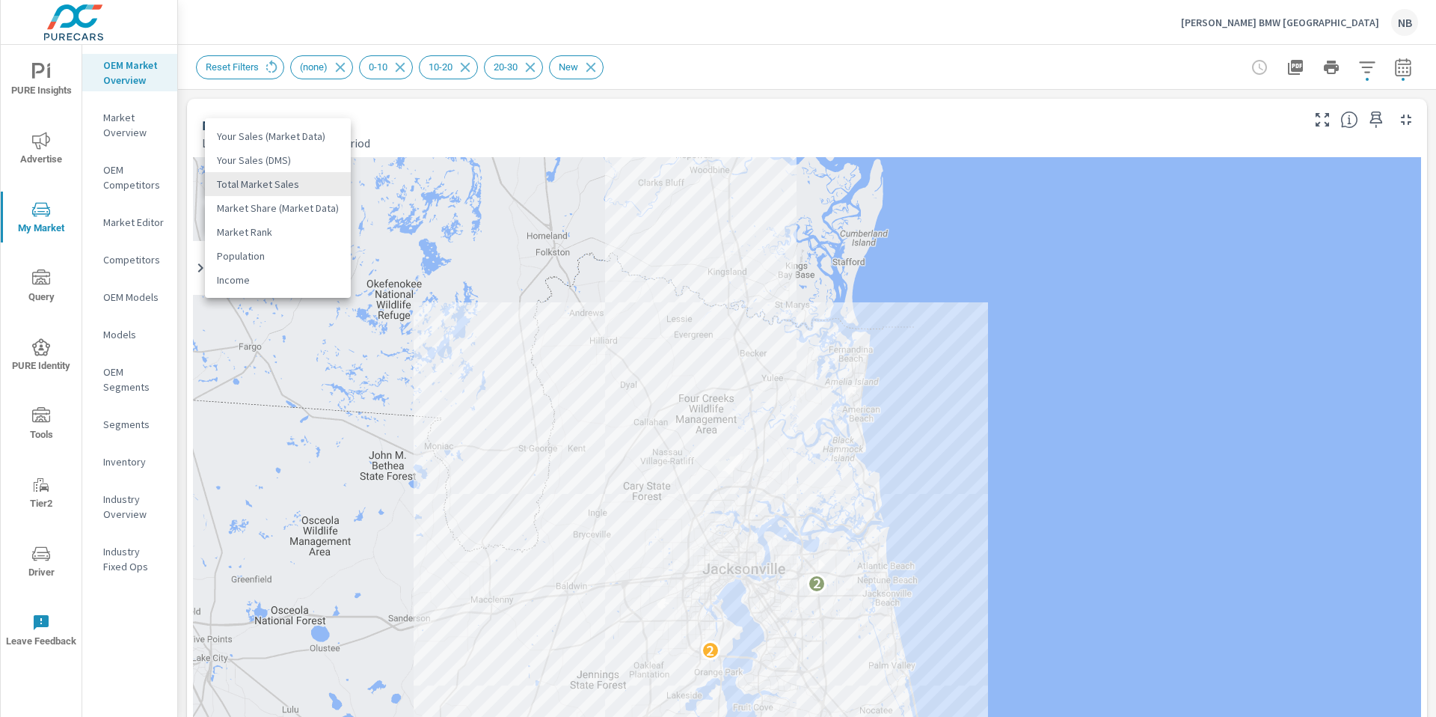
drag, startPoint x: 309, startPoint y: 133, endPoint x: 395, endPoint y: 132, distance: 86.0
click at [310, 133] on li "Your Sales (Market Data)" at bounding box center [278, 136] width 146 height 24
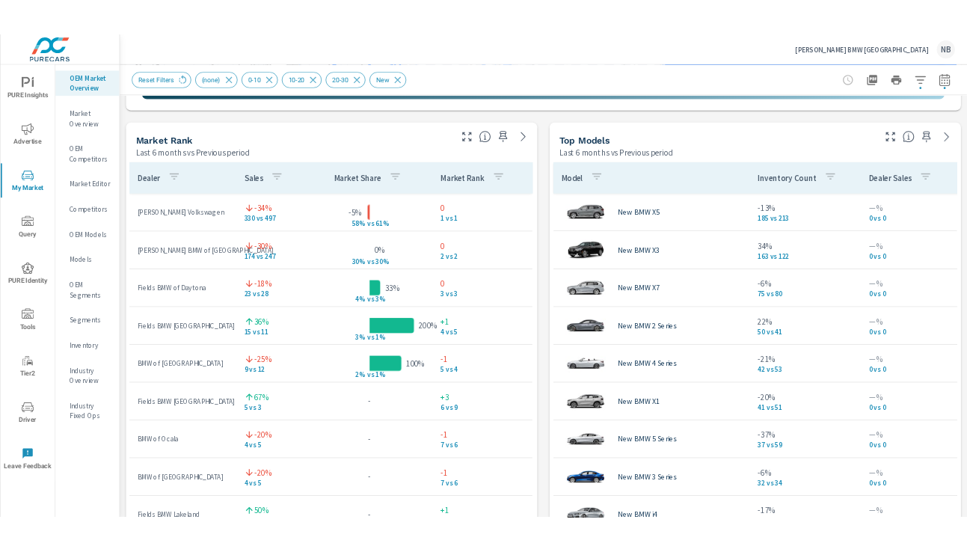
scroll to position [994, 0]
